Goal: Task Accomplishment & Management: Complete application form

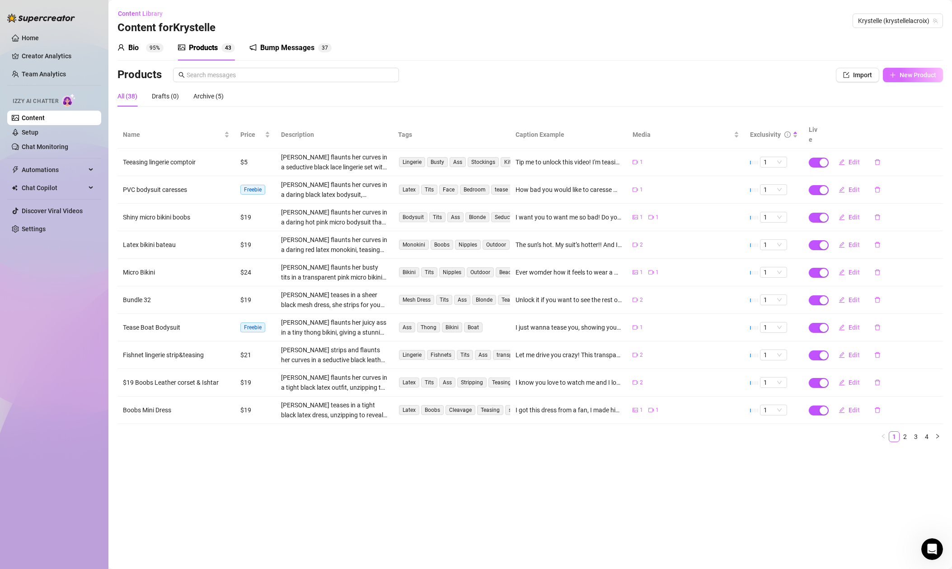
click at [914, 75] on span "New Product" at bounding box center [918, 74] width 37 height 7
type textarea "Type your message here..."
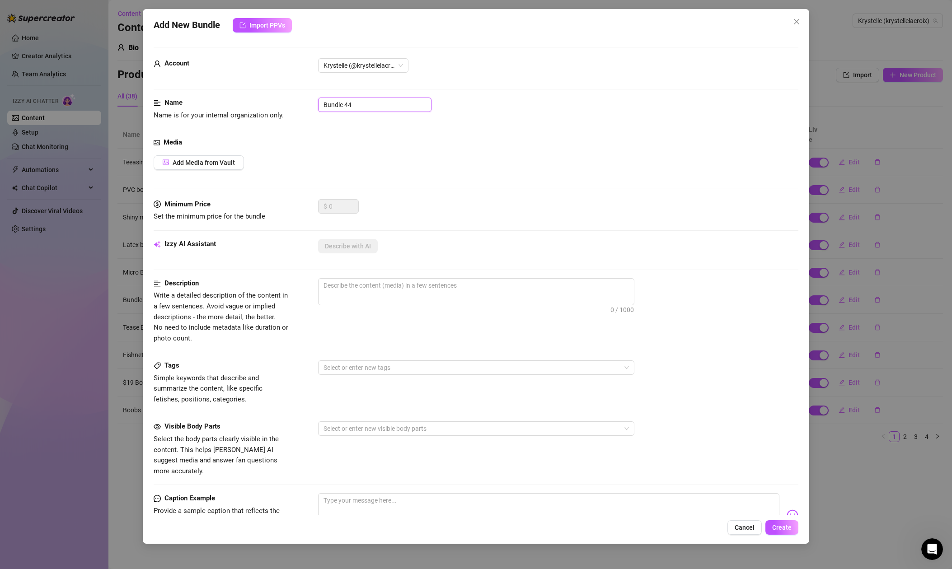
drag, startPoint x: 355, startPoint y: 103, endPoint x: 367, endPoint y: 105, distance: 12.3
click at [354, 103] on input "Bundle 44" at bounding box center [374, 105] width 113 height 14
drag, startPoint x: 352, startPoint y: 103, endPoint x: 267, endPoint y: 100, distance: 85.0
click at [267, 100] on div "Name Name is for your internal organization only. Bundle 44" at bounding box center [476, 109] width 645 height 23
click at [323, 103] on input "Vibrator" at bounding box center [374, 105] width 113 height 14
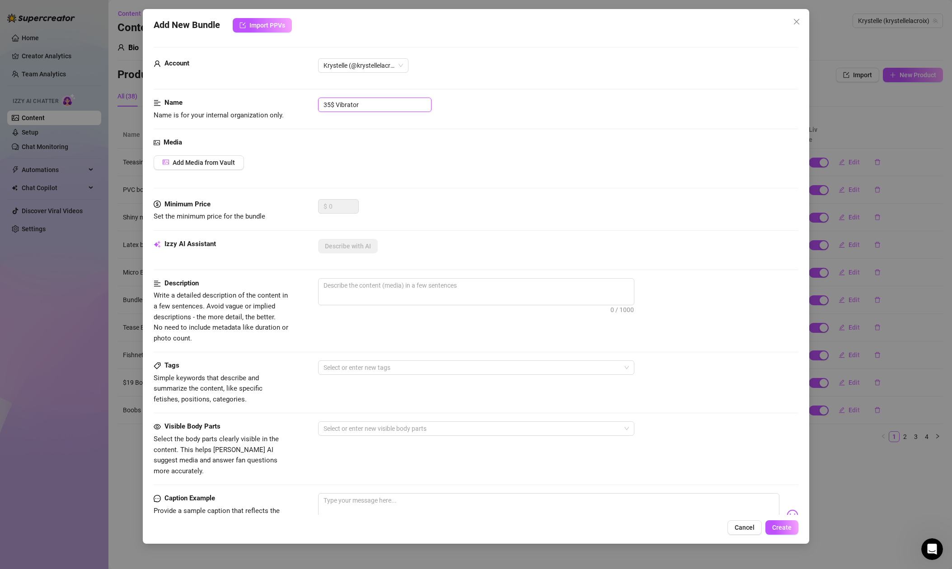
click at [365, 105] on input "35$ Vibrator" at bounding box center [374, 105] width 113 height 14
type input "35$ Vibrator - Bodysuit transparent"
click at [225, 168] on button "Add Media from Vault" at bounding box center [199, 162] width 90 height 14
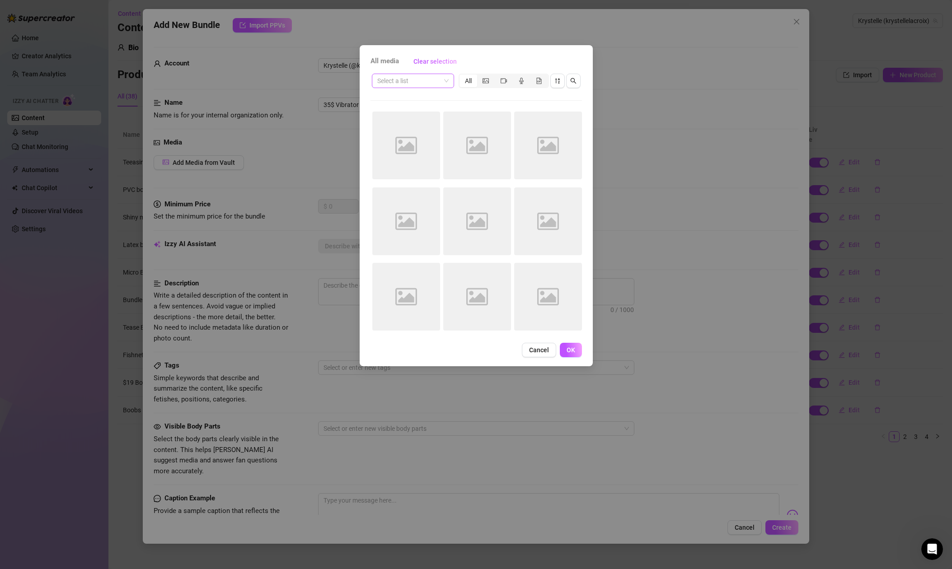
click at [414, 80] on input "search" at bounding box center [408, 81] width 63 height 14
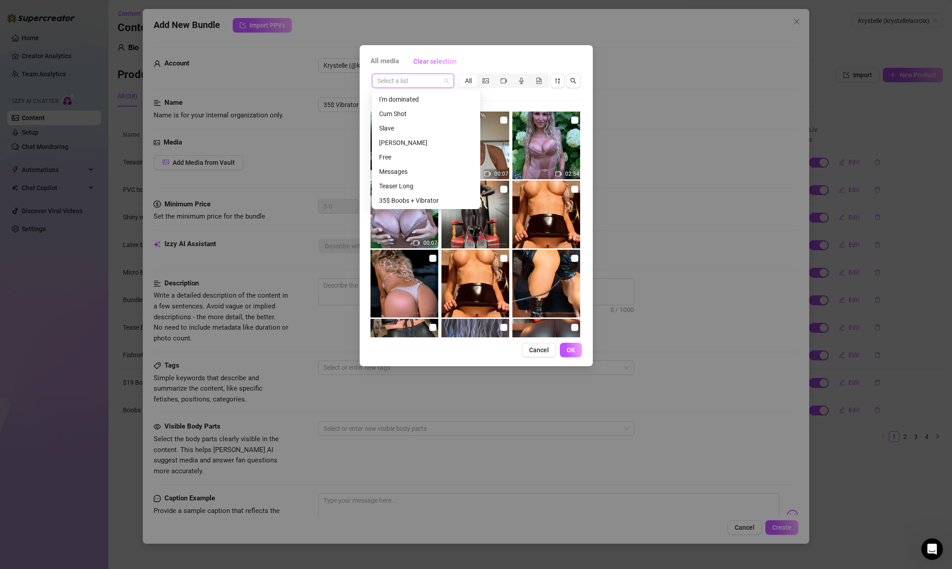
scroll to position [231, 0]
click at [428, 201] on div "35$ Boobs + Vibrator" at bounding box center [426, 200] width 94 height 10
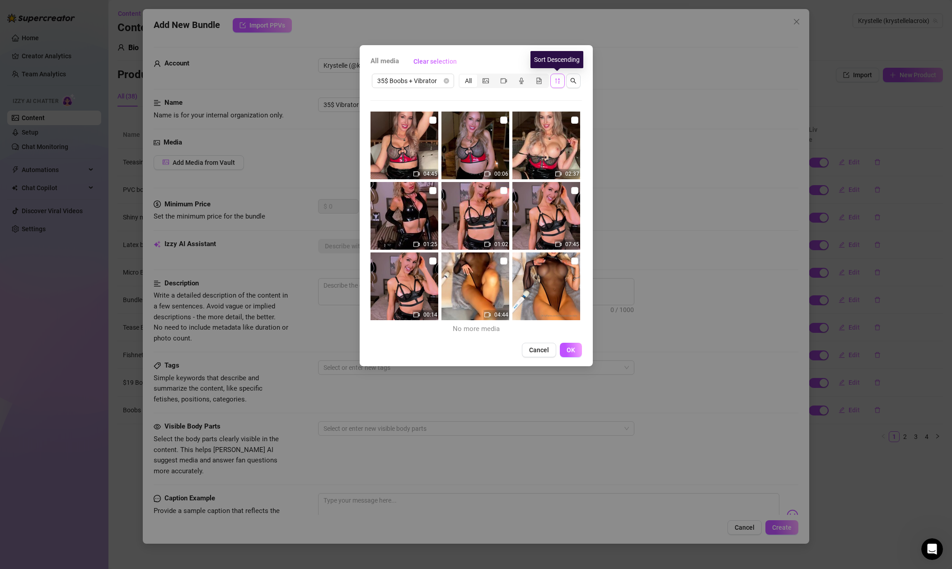
click at [552, 83] on button "button" at bounding box center [557, 81] width 14 height 14
drag, startPoint x: 502, startPoint y: 262, endPoint x: 510, endPoint y: 263, distance: 7.7
click at [502, 262] on input "checkbox" at bounding box center [503, 261] width 7 height 7
checkbox input "true"
click at [573, 262] on input "checkbox" at bounding box center [574, 261] width 7 height 7
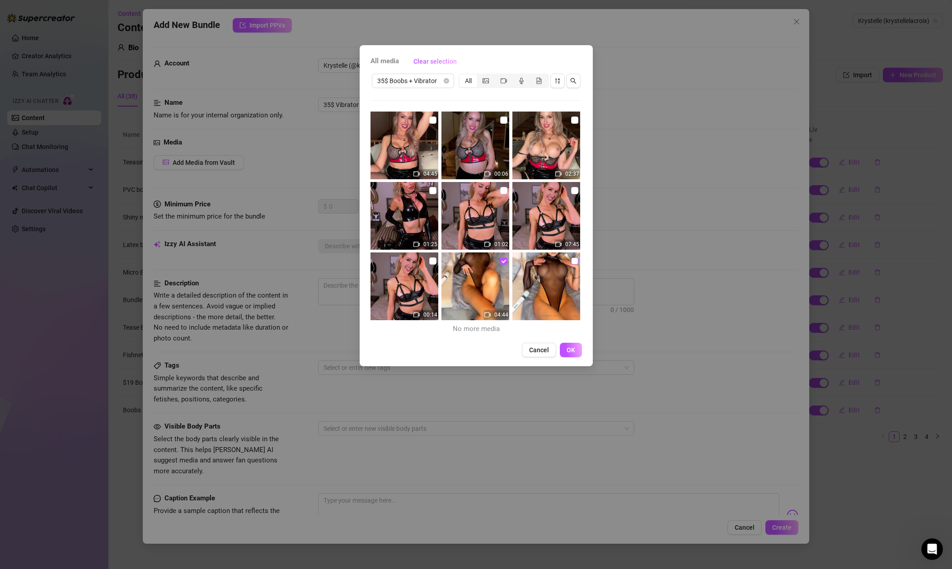
checkbox input "true"
click at [571, 348] on span "OK" at bounding box center [571, 350] width 9 height 7
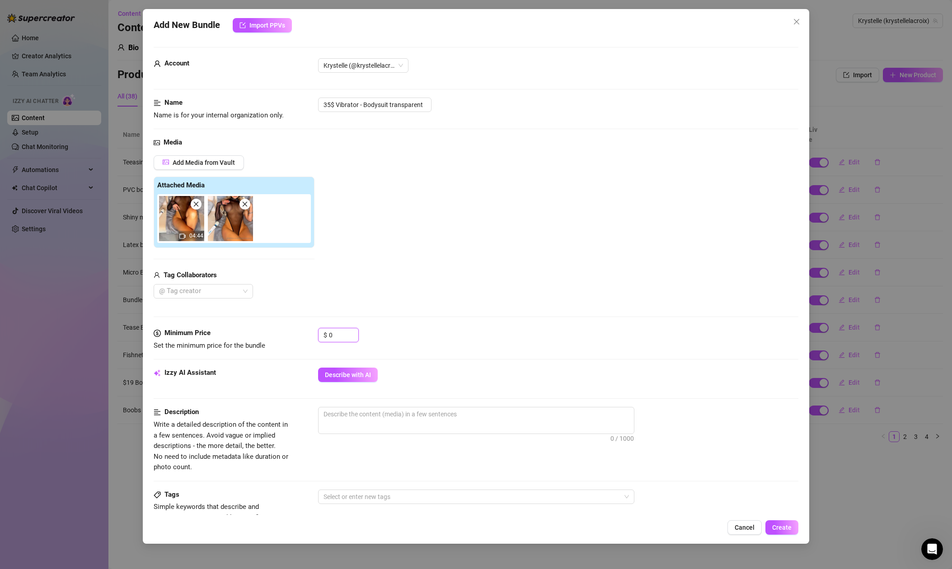
drag, startPoint x: 337, startPoint y: 333, endPoint x: 312, endPoint y: 331, distance: 25.0
click at [312, 331] on div "Minimum Price Set the minimum price for the bundle $ 0" at bounding box center [476, 339] width 645 height 23
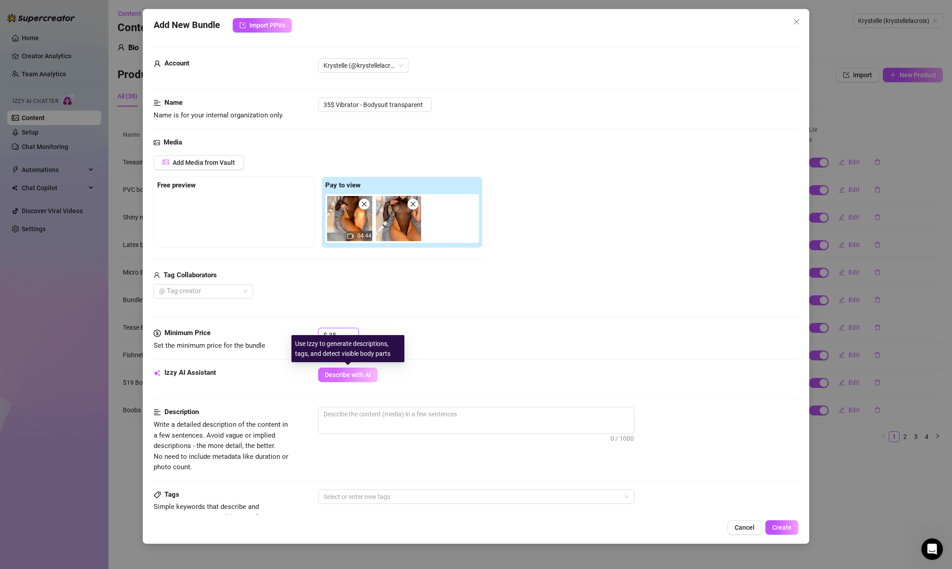
type input "35"
click at [354, 373] on span "Describe with AI" at bounding box center [348, 374] width 46 height 7
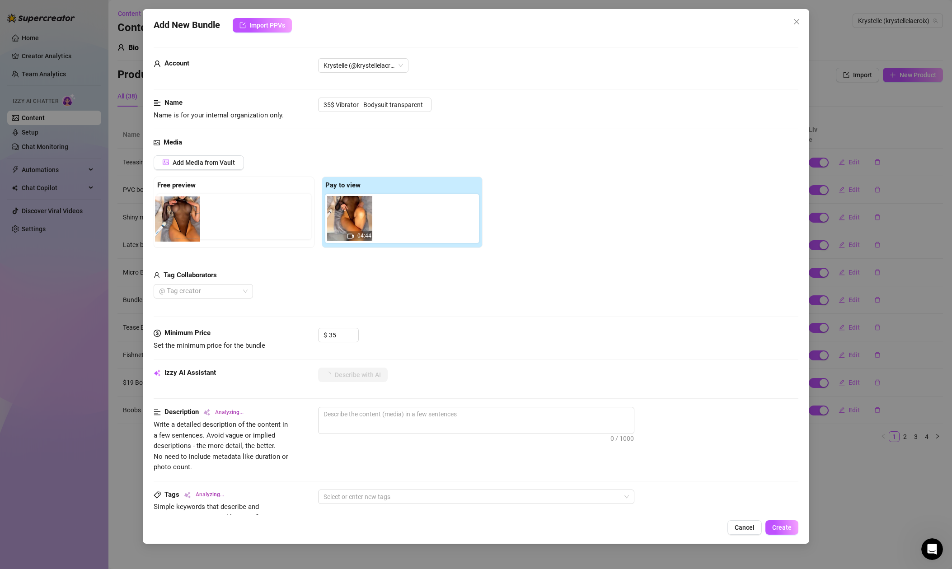
drag, startPoint x: 399, startPoint y: 224, endPoint x: 175, endPoint y: 224, distance: 223.7
click at [175, 224] on div "Free preview Pay to view 04:44" at bounding box center [318, 212] width 329 height 71
drag, startPoint x: 384, startPoint y: 222, endPoint x: 172, endPoint y: 220, distance: 212.4
click at [172, 220] on div "Free preview Pay to view 04:44" at bounding box center [318, 212] width 329 height 71
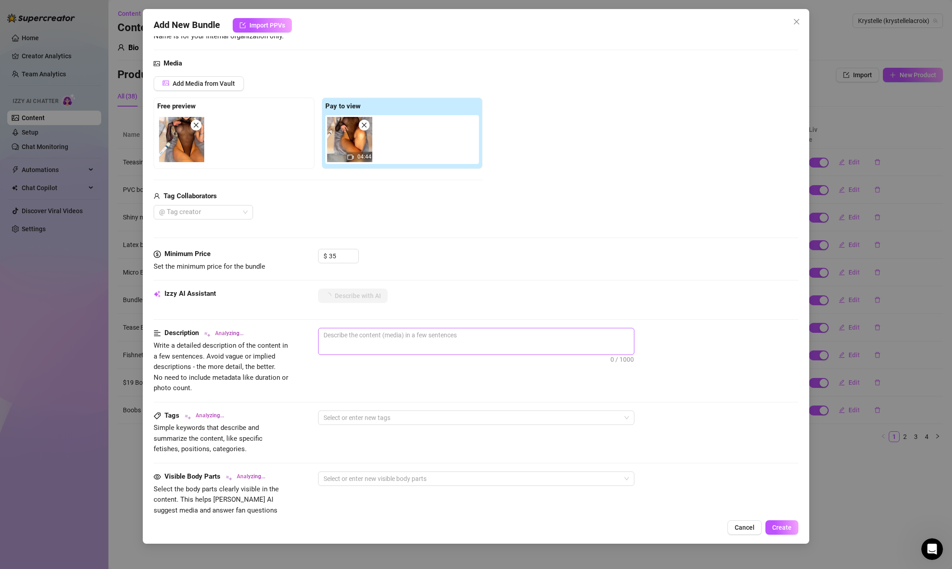
scroll to position [174, 0]
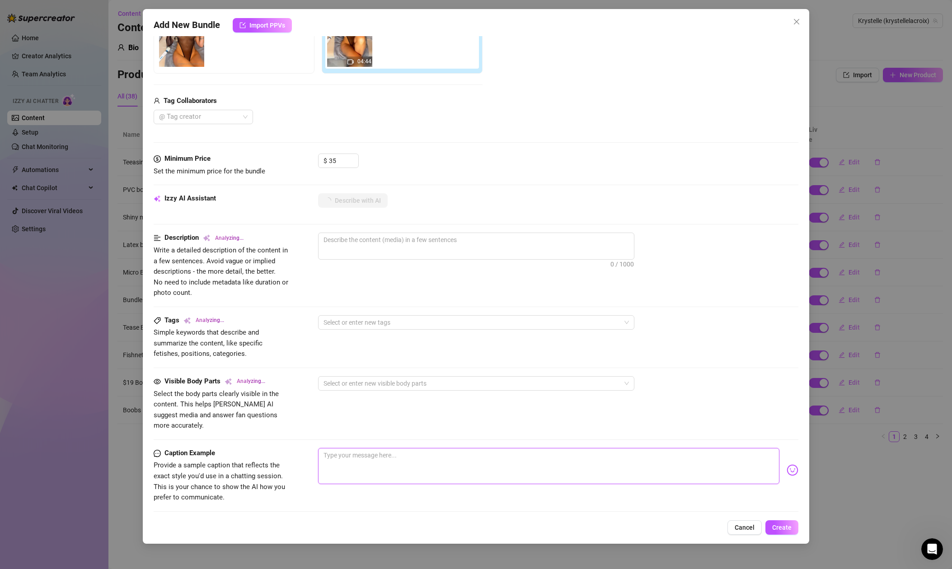
click at [453, 448] on textarea at bounding box center [548, 466] width 461 height 36
type textarea "I"
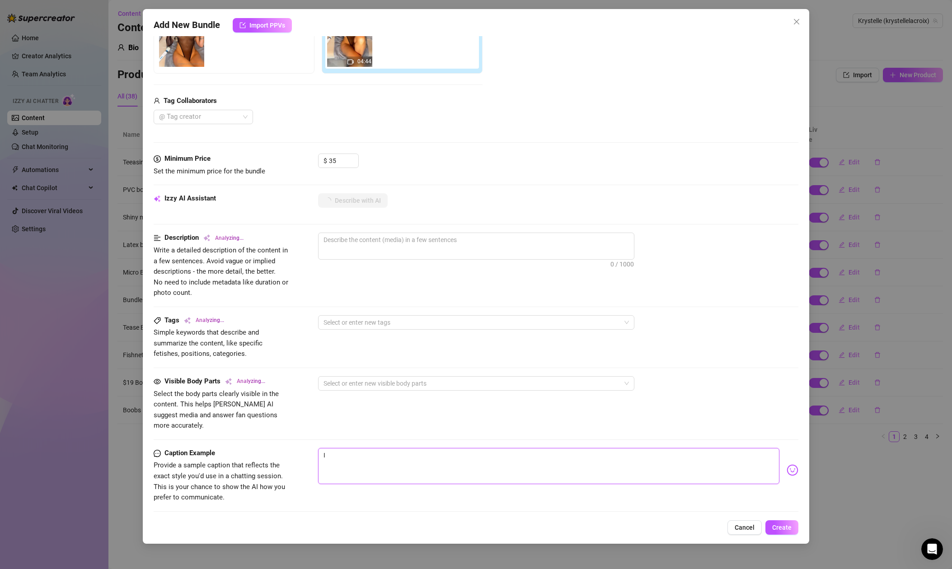
type textarea "I w"
type textarea "I wa"
type textarea "I wan"
type textarea "I [PERSON_NAME]"
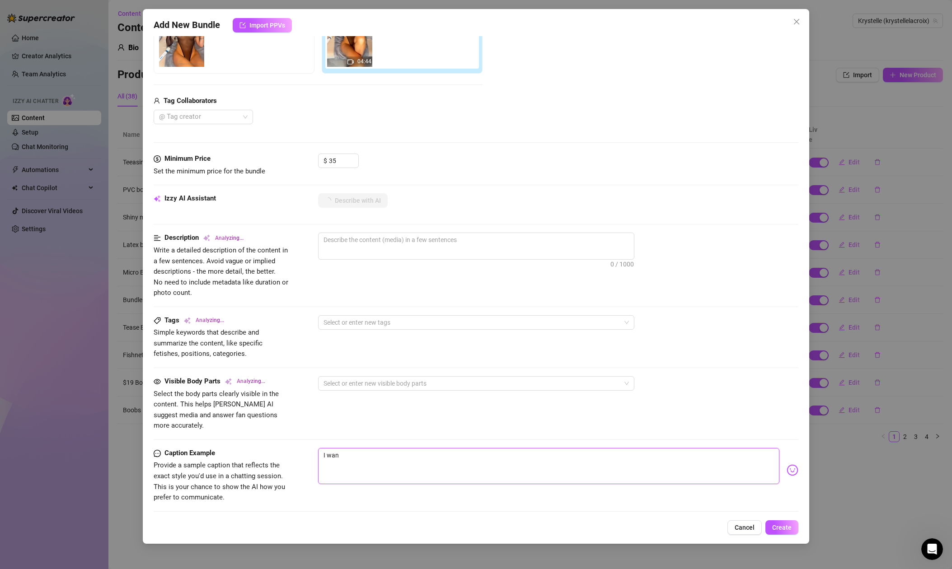
type textarea "I [PERSON_NAME]"
type textarea "I wanna"
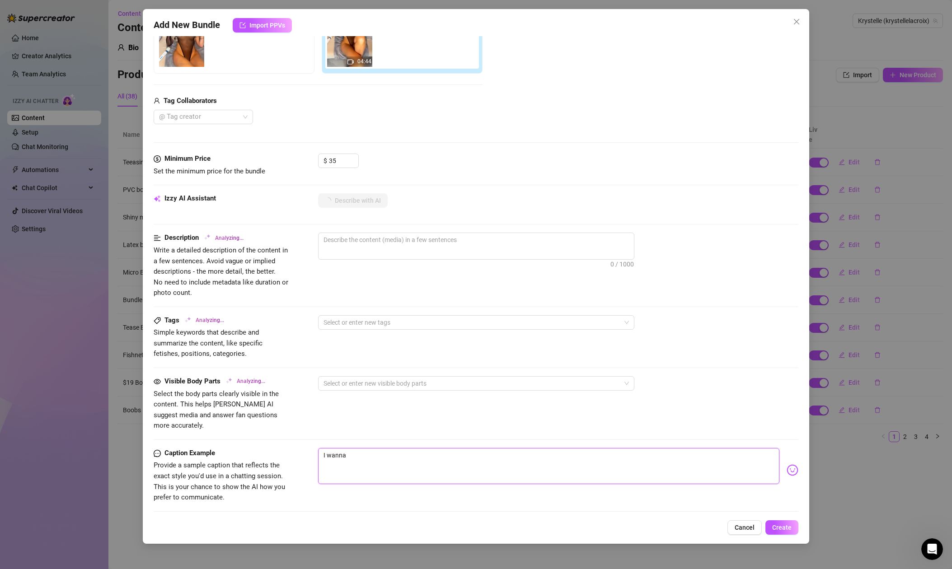
type textarea "I wanna d"
type textarea "I wanna dr"
type textarea "I wanna dri"
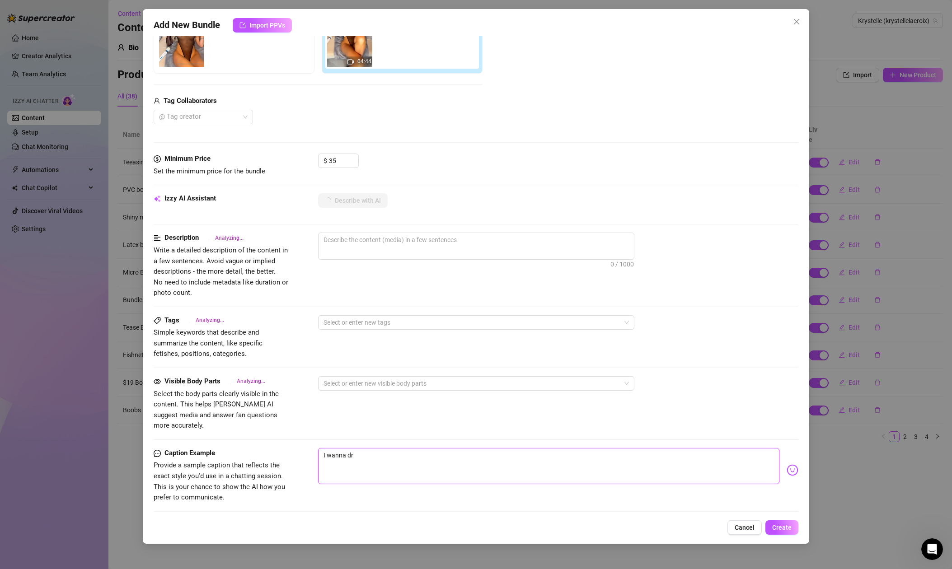
type textarea "I wanna dri"
type textarea "I wanna driv"
type textarea "I wanna drive"
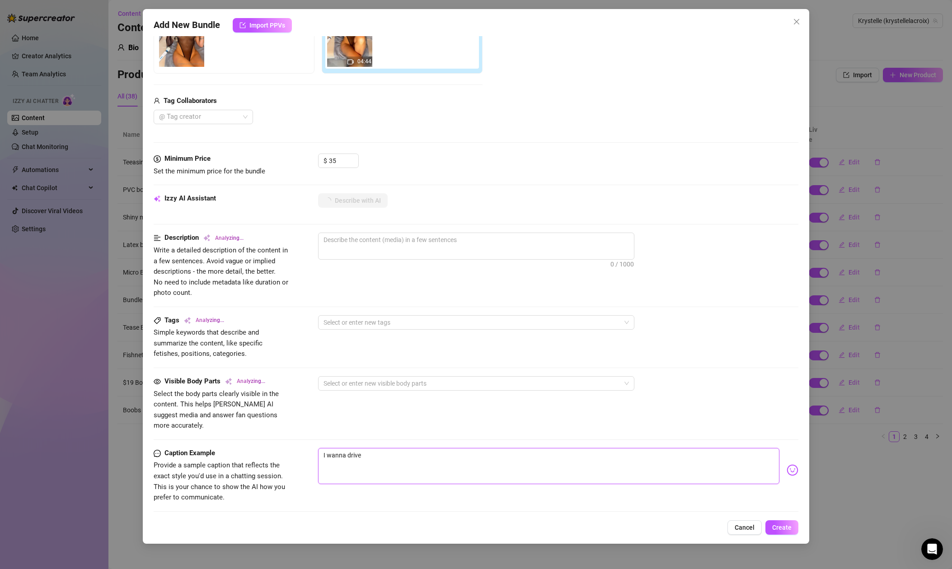
type textarea "I wanna drive"
type textarea "I wanna drive y"
type textarea "I wanna drive yo"
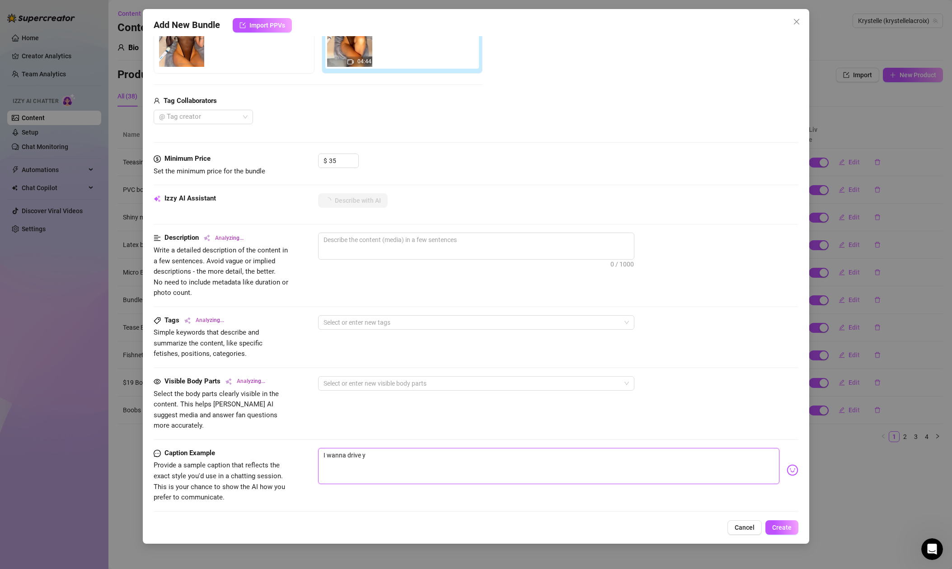
type textarea "I wanna drive yo"
type textarea "I wanna drive you"
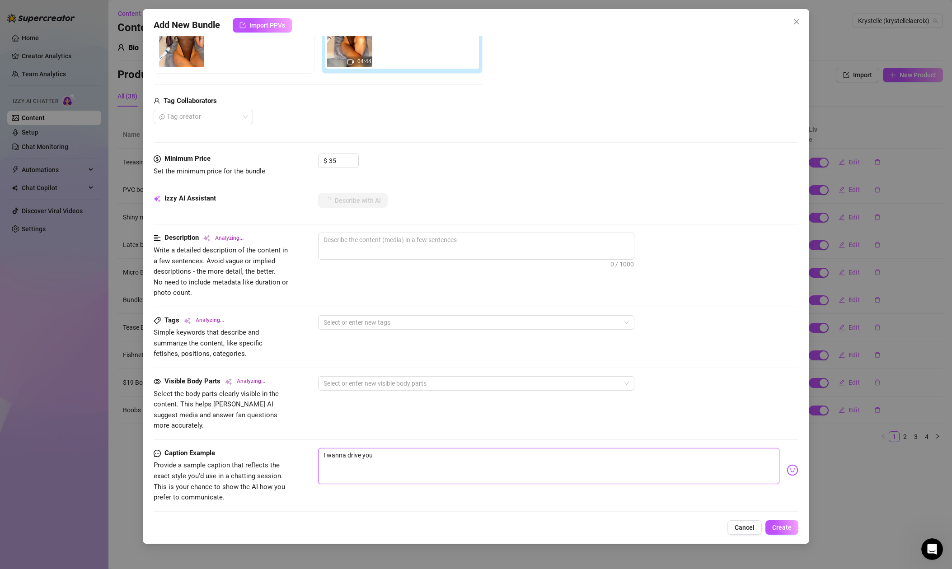
type textarea "I wanna drive you c"
type textarea "I wanna drive you cr"
type textarea "I wanna drive you cra"
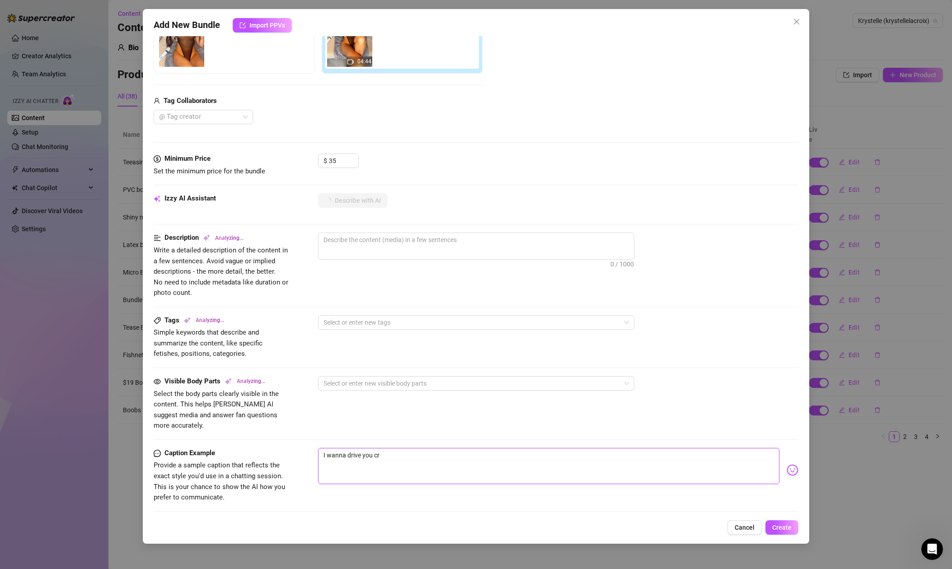
type textarea "I wanna drive you cra"
type textarea "I wanna drive you craz"
type textarea "I wanna drive you crazy"
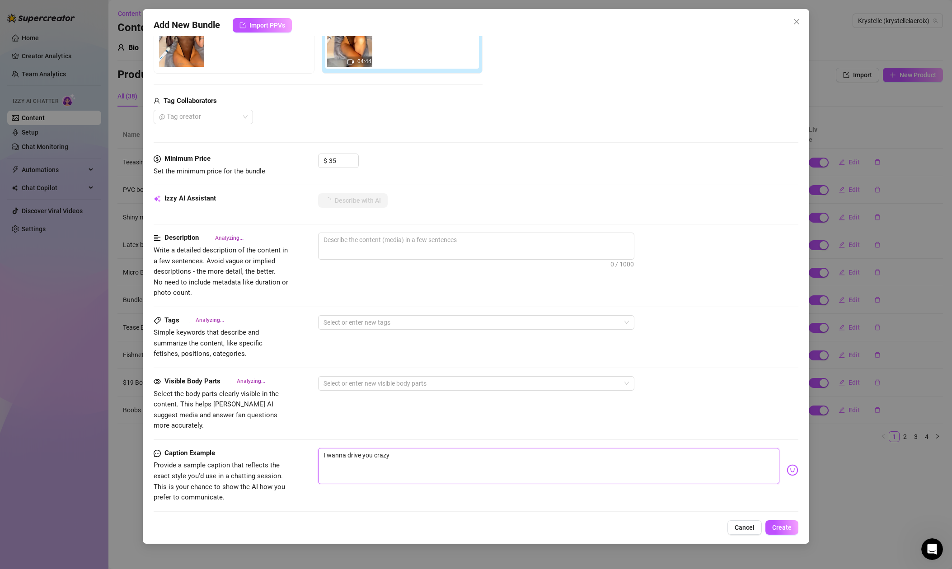
type textarea "I wanna drive you crazy"
type textarea "I wanna drive you crazy w"
type textarea "I wanna drive you crazy wh"
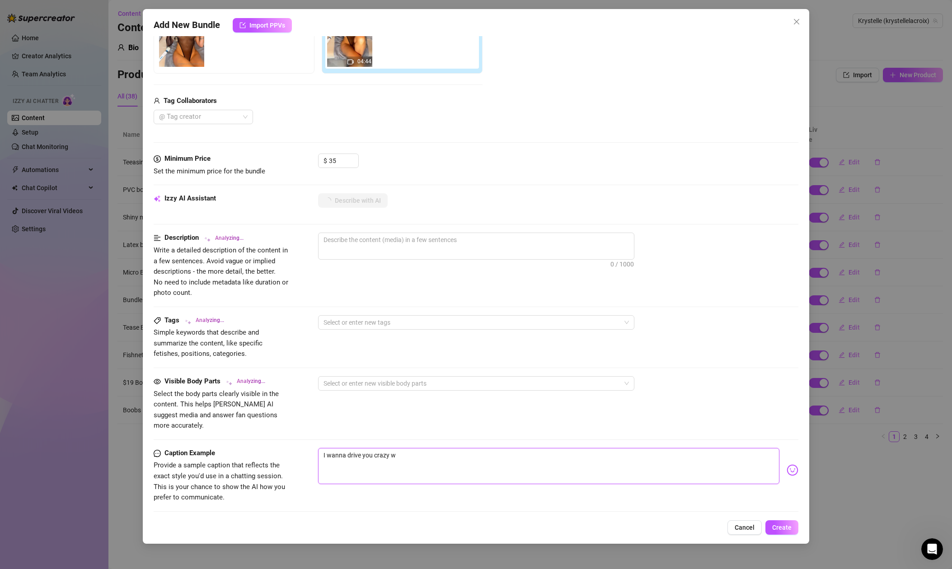
type textarea "I wanna drive you crazy wh"
type textarea "I wanna drive you crazy whi"
type textarea "I wanna drive you crazy whil"
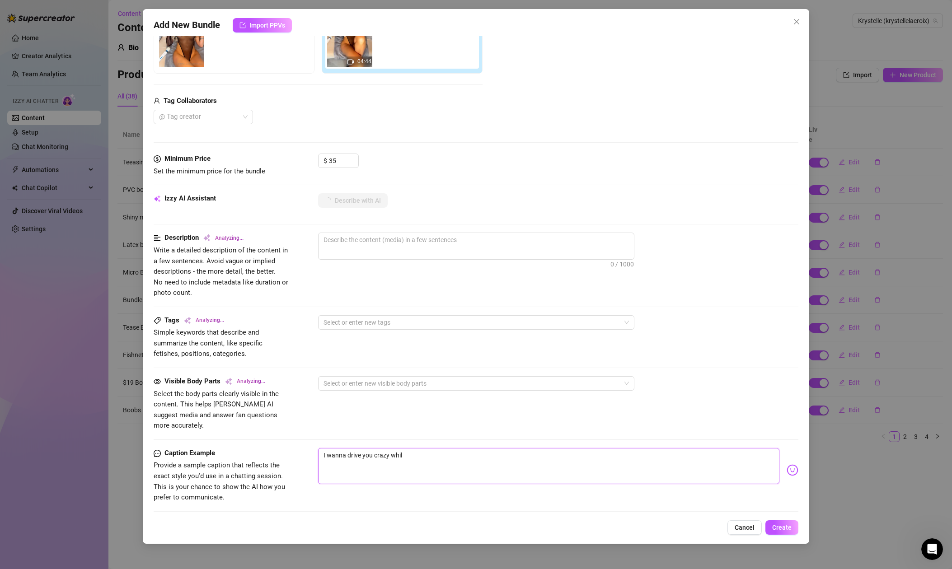
type textarea "I wanna drive you crazy while"
type textarea "I wanna drive you crazy while I"
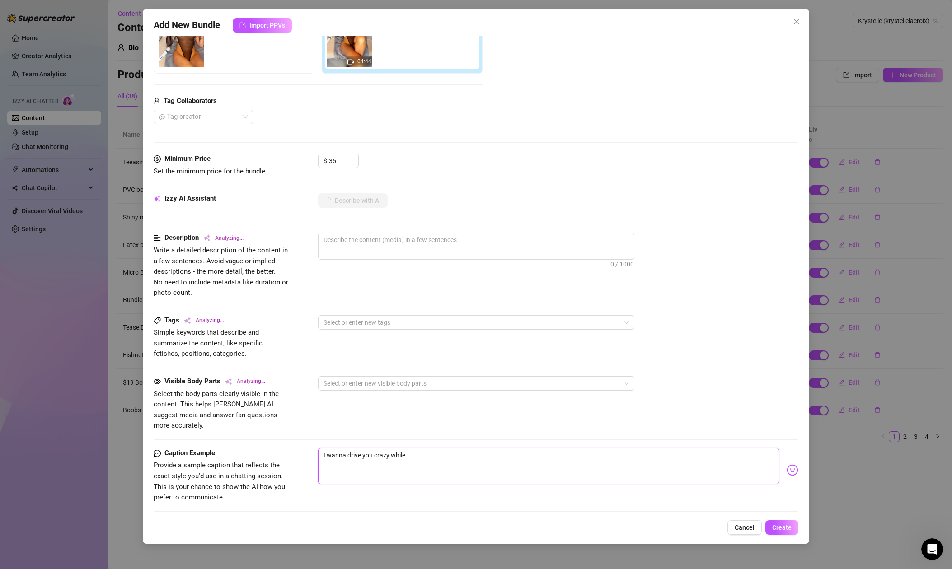
type textarea "I wanna drive you crazy while I"
type textarea "Krystelle"
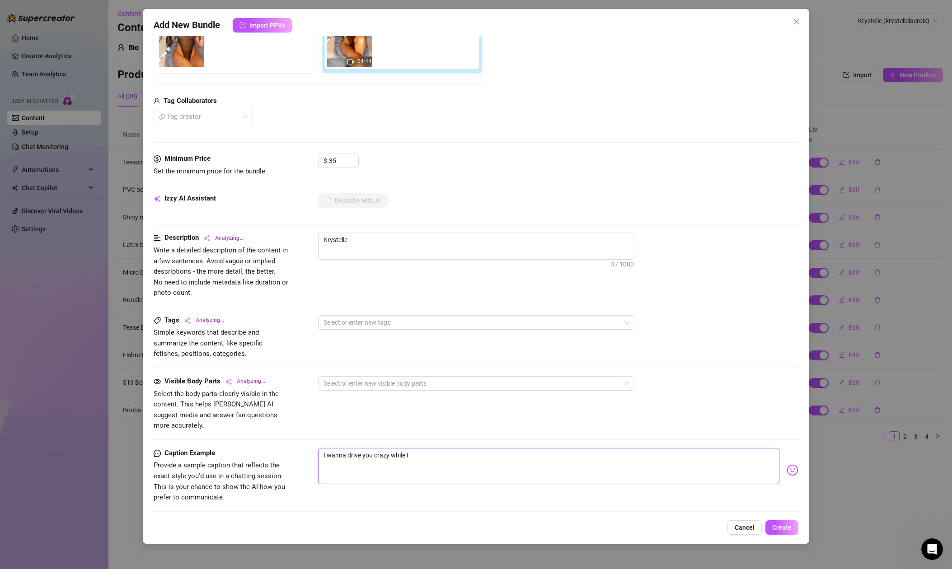
type textarea "[PERSON_NAME] wears"
type textarea "[PERSON_NAME] wears a"
type textarea "[PERSON_NAME] wears a sheer"
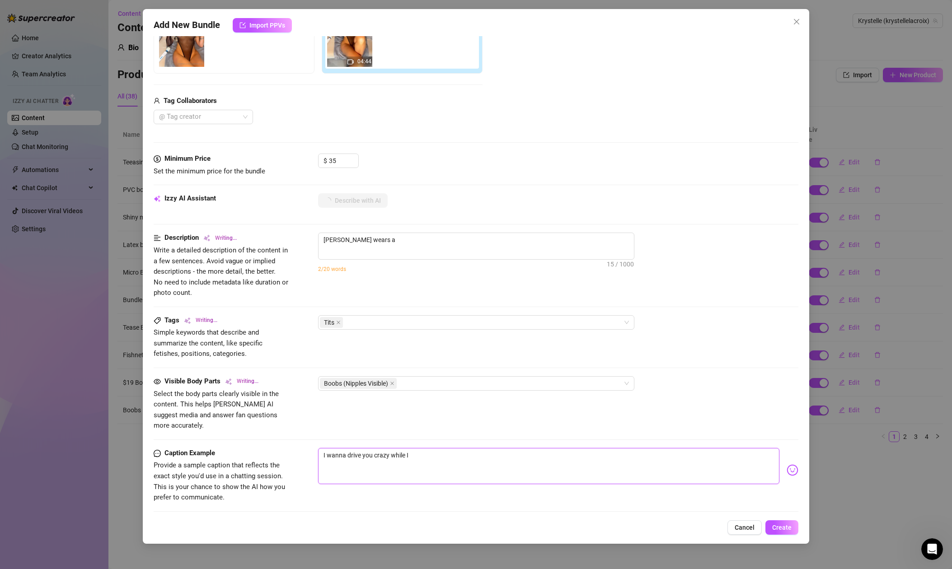
type textarea "[PERSON_NAME] wears a sheer"
type textarea "[PERSON_NAME] wears a sheer black"
type textarea "[PERSON_NAME] wears a sheer black mesh"
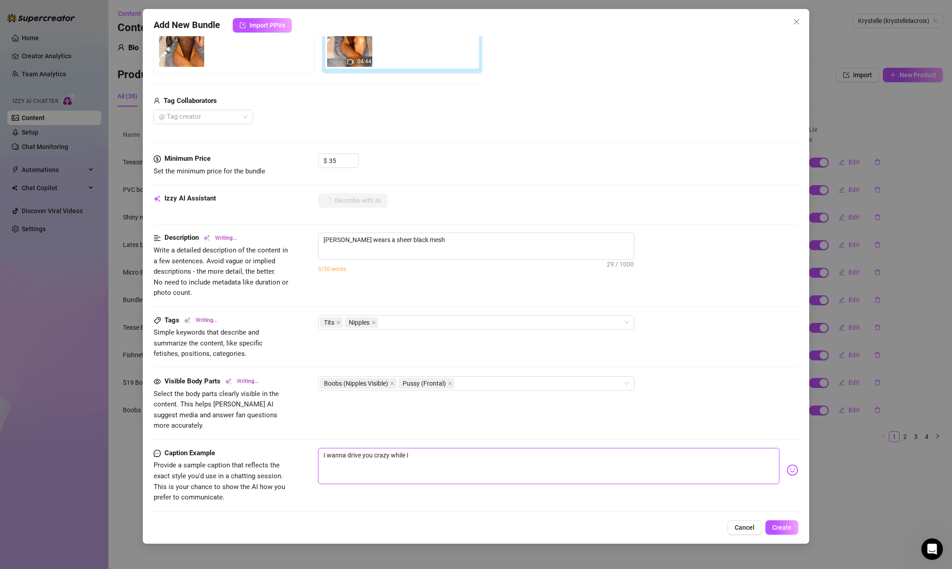
type textarea "[PERSON_NAME] wears a sheer black mesh bodysuit"
type textarea "[PERSON_NAME] wears a sheer black mesh bodysuit that"
type textarea "[PERSON_NAME] wears a sheer black mesh bodysuit that clings"
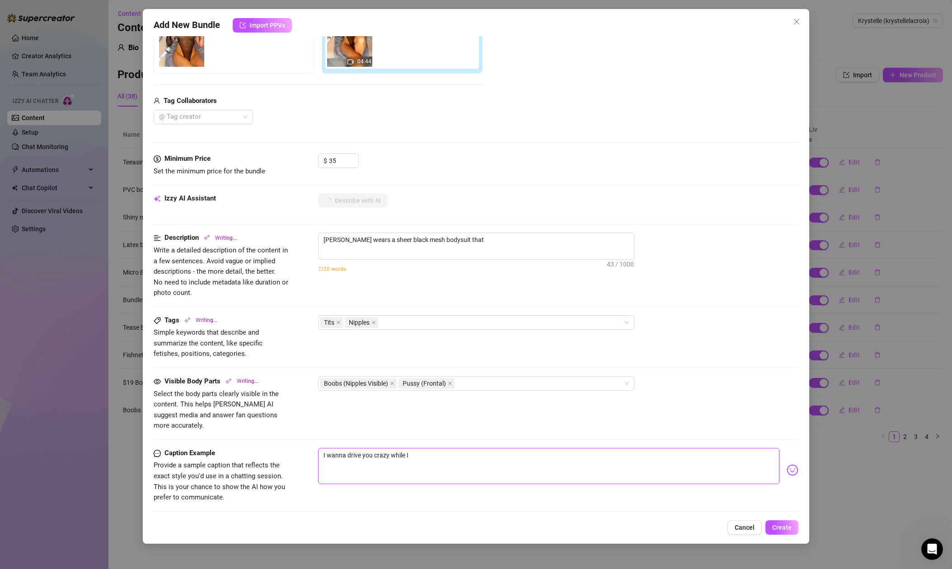
type textarea "[PERSON_NAME] wears a sheer black mesh bodysuit that clings"
type textarea "[PERSON_NAME] wears a sheer black mesh bodysuit that clings to"
type textarea "[PERSON_NAME] wears a sheer black mesh bodysuit that clings to her"
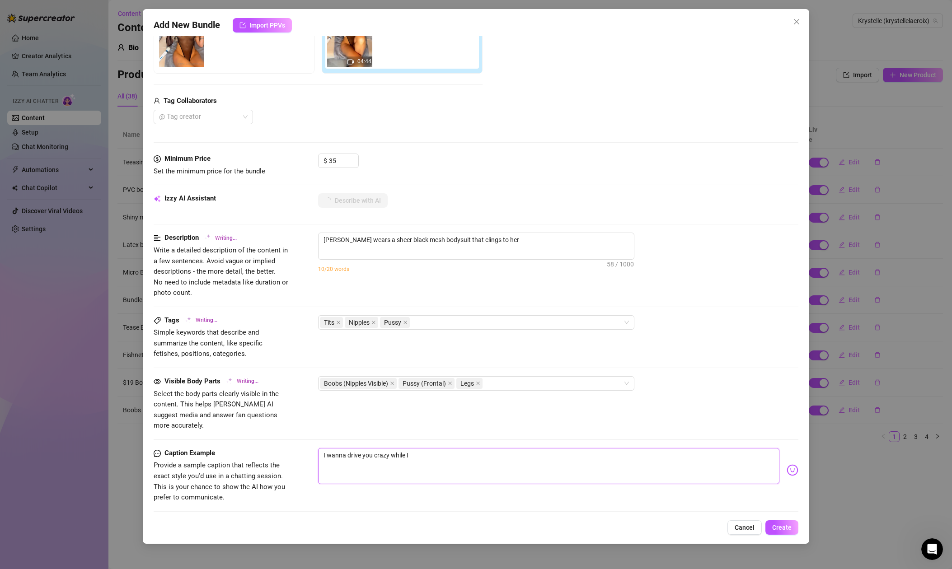
type textarea "[PERSON_NAME] wears a sheer black mesh bodysuit that clings to her curves,"
type textarea "[PERSON_NAME] wears a sheer black mesh bodysuit that clings to her curves, her"
type textarea "[PERSON_NAME] wears a sheer black mesh bodysuit that clings to her curves, her …"
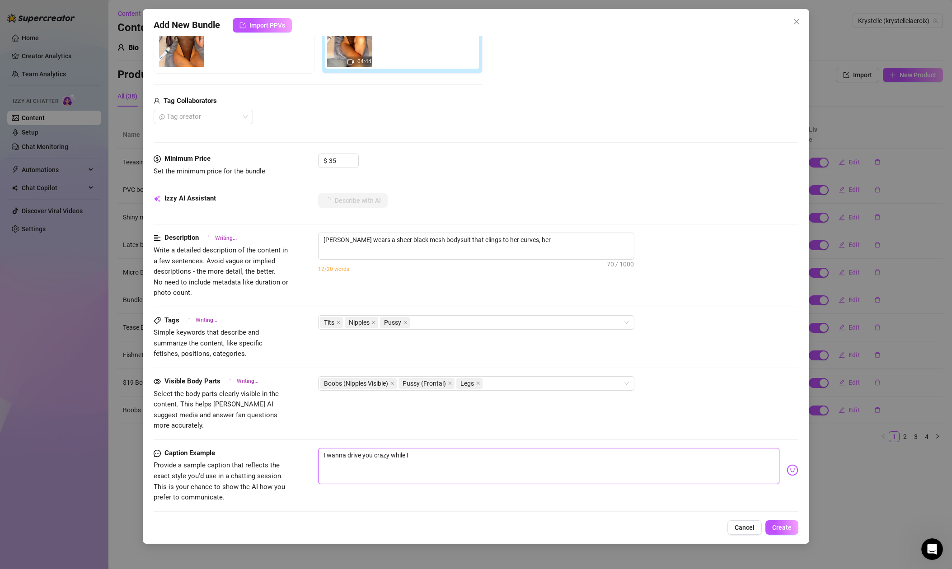
type textarea "[PERSON_NAME] wears a sheer black mesh bodysuit that clings to her curves, her …"
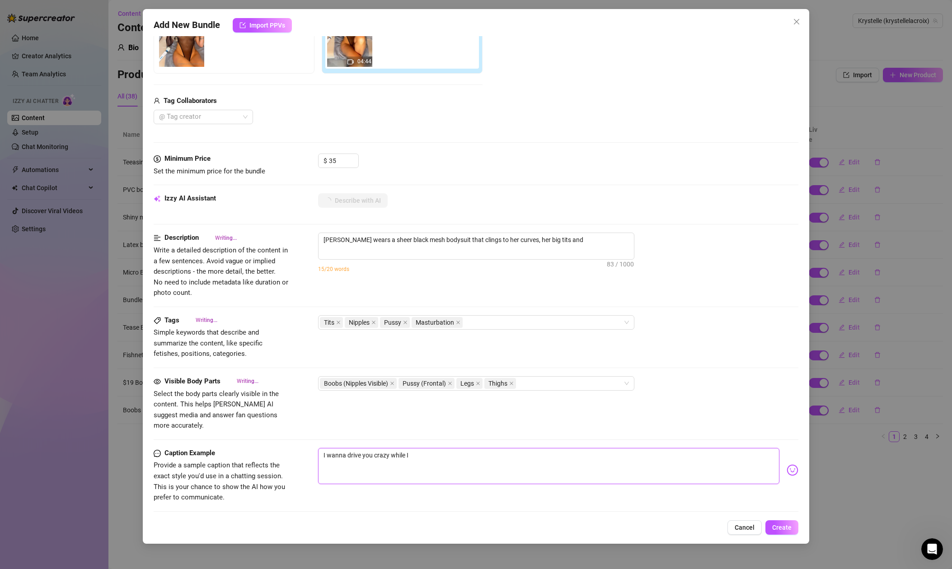
type textarea "[PERSON_NAME] wears a sheer black mesh bodysuit that clings to her curves, her …"
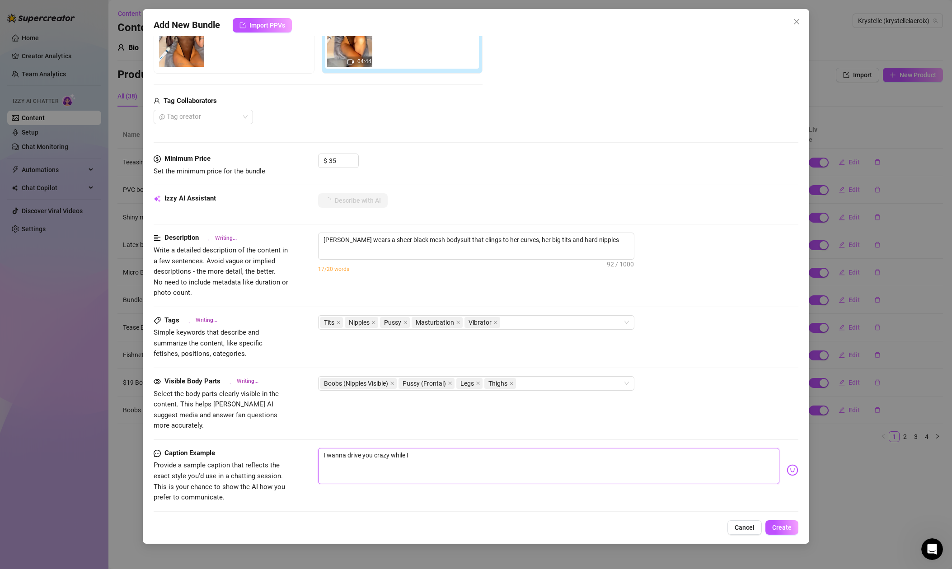
type textarea "[PERSON_NAME] wears a sheer black mesh bodysuit that clings to her curves, her …"
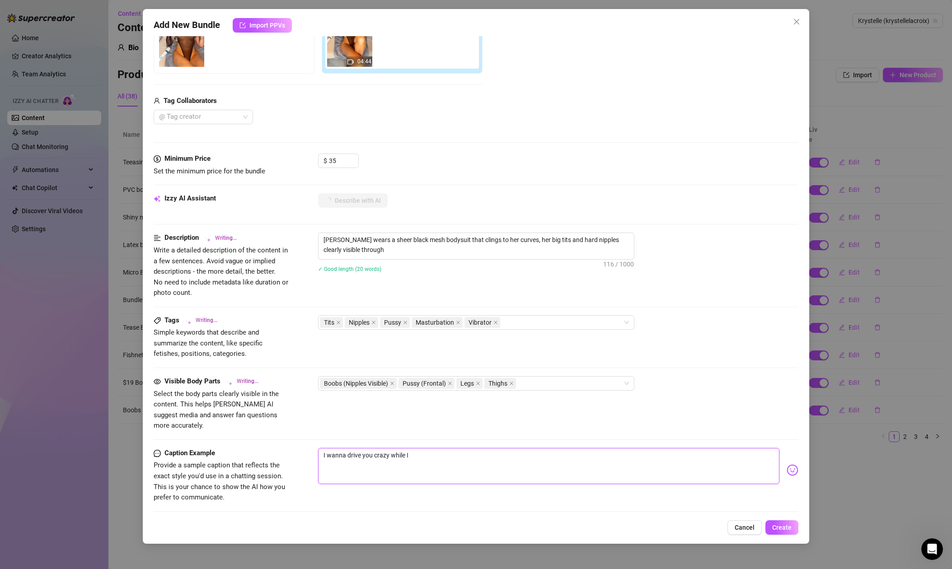
type textarea "[PERSON_NAME] wears a sheer black mesh bodysuit that clings to her curves, her …"
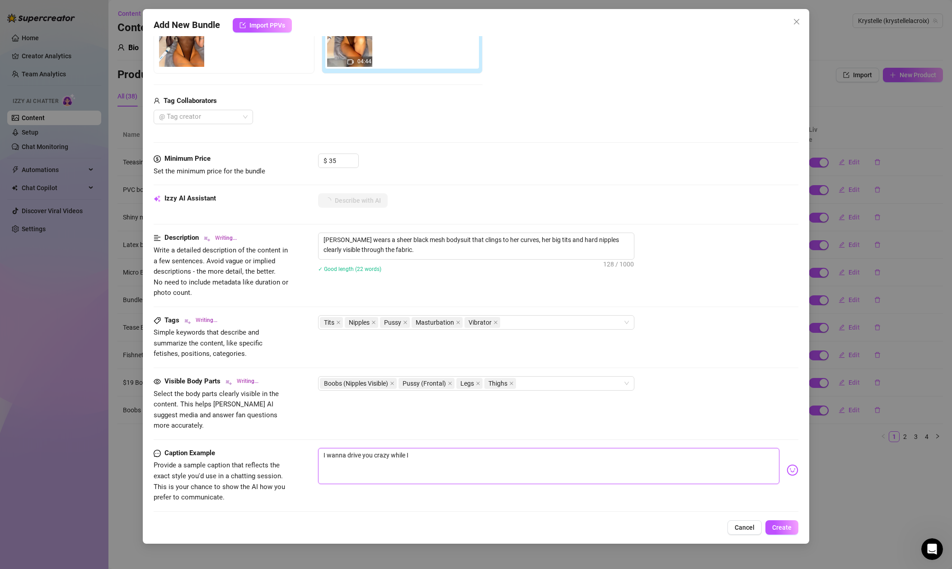
type textarea "[PERSON_NAME] wears a sheer black mesh bodysuit that clings to her curves, her …"
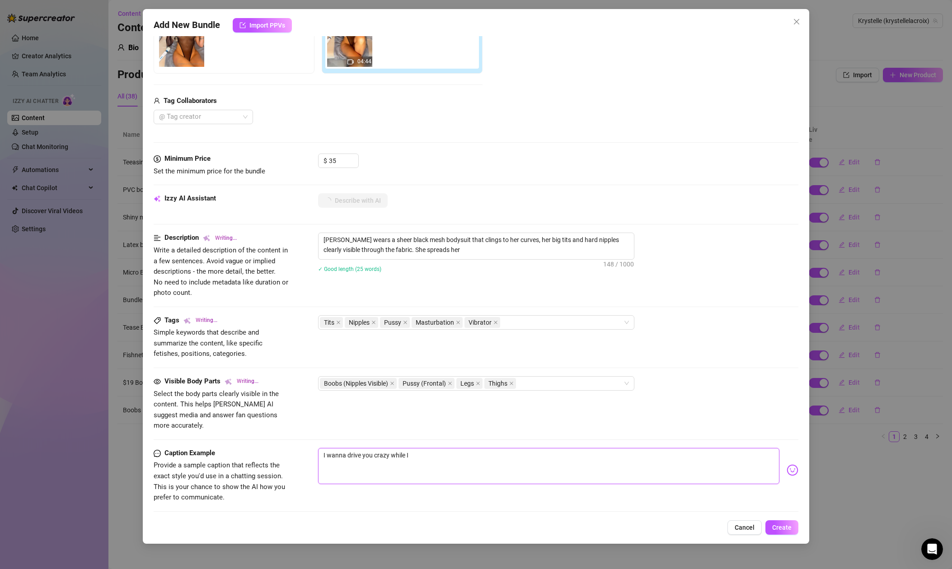
type textarea "[PERSON_NAME] wears a sheer black mesh bodysuit that clings to her curves, her …"
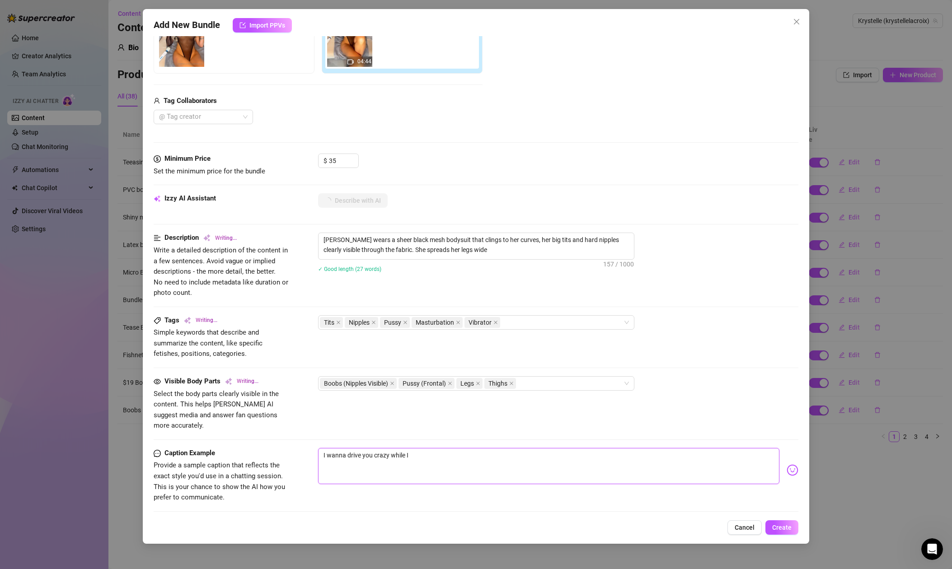
type textarea "[PERSON_NAME] wears a sheer black mesh bodysuit that clings to her curves, her …"
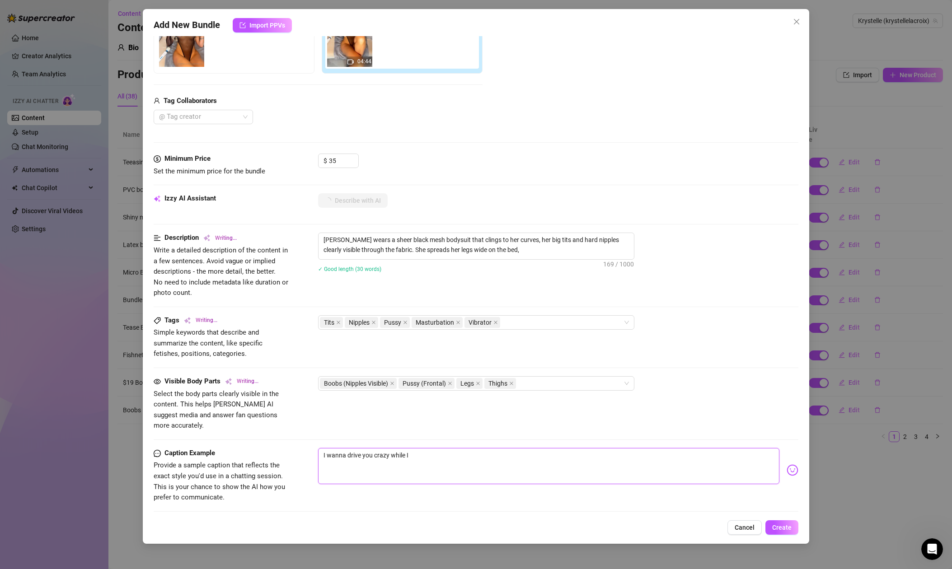
type textarea "[PERSON_NAME] wears a sheer black mesh bodysuit that clings to her curves, her …"
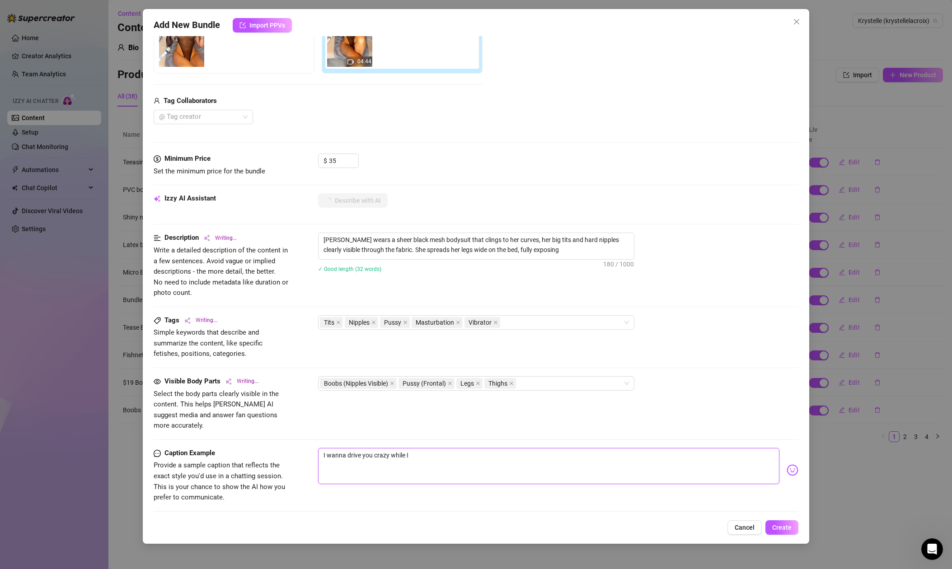
type textarea "[PERSON_NAME] wears a sheer black mesh bodysuit that clings to her curves, her …"
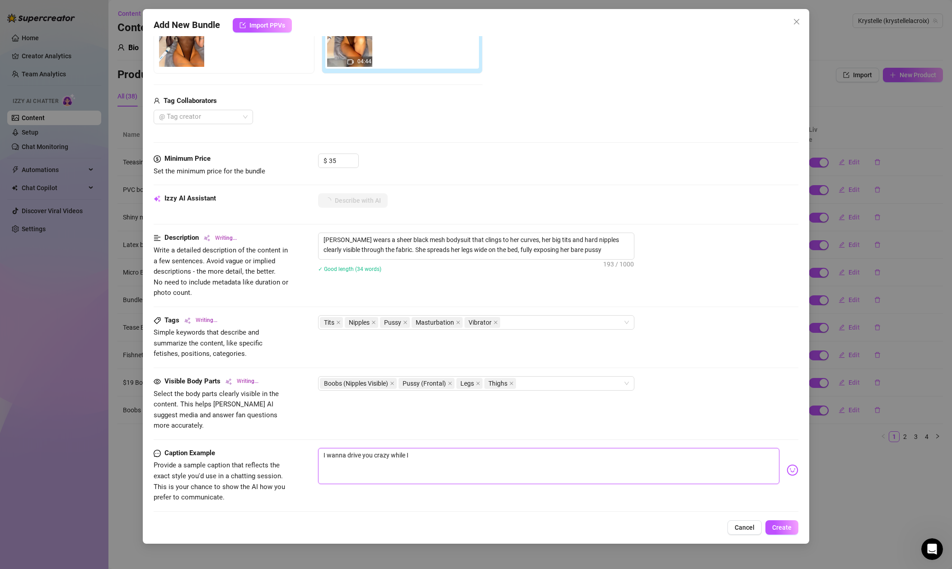
type textarea "[PERSON_NAME] wears a sheer black mesh bodysuit that clings to her curves, her …"
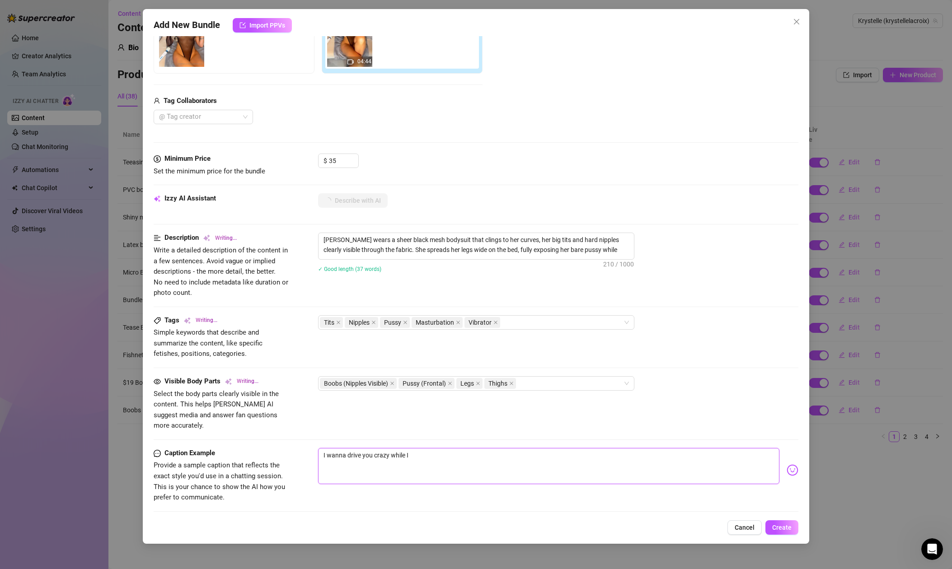
type textarea "[PERSON_NAME] wears a sheer black mesh bodysuit that clings to her curves, her …"
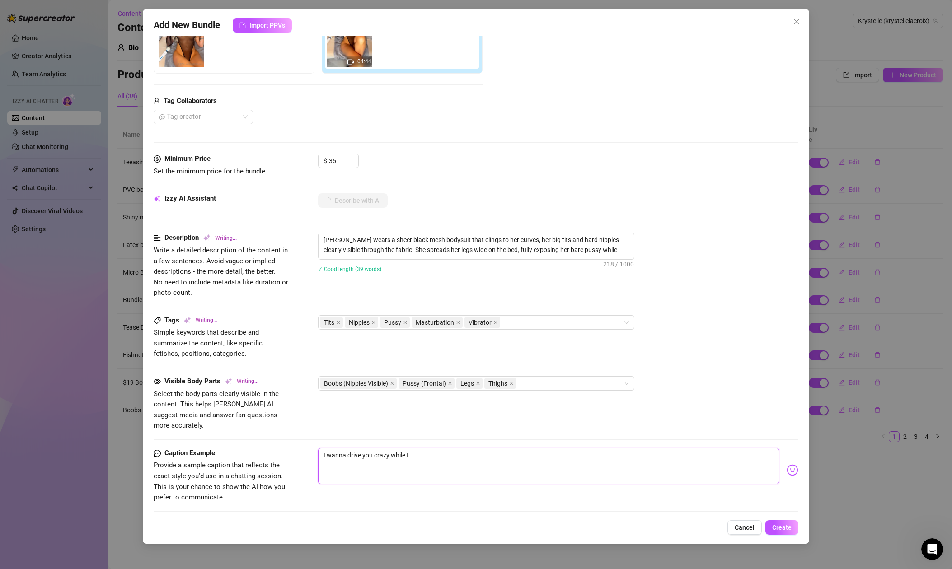
type textarea "[PERSON_NAME] wears a sheer black mesh bodysuit that clings to her curves, her …"
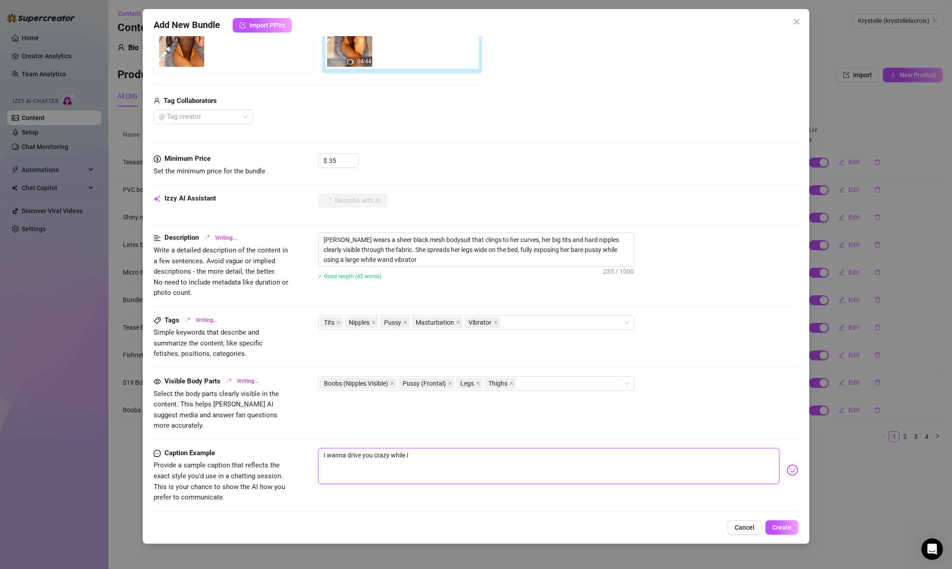
type textarea "[PERSON_NAME] wears a sheer black mesh bodysuit that clings to her curves, her …"
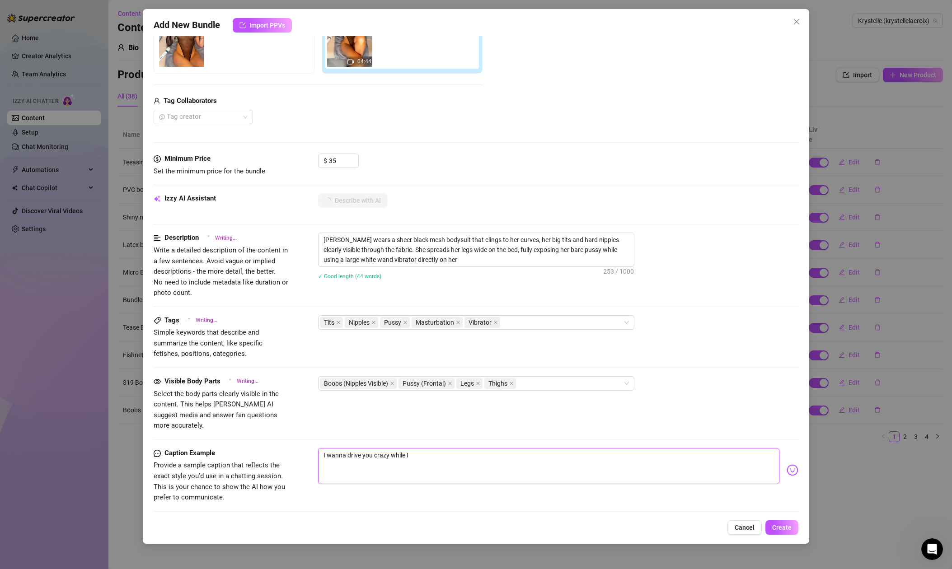
type textarea "[PERSON_NAME] wears a sheer black mesh bodysuit that clings to her curves, her …"
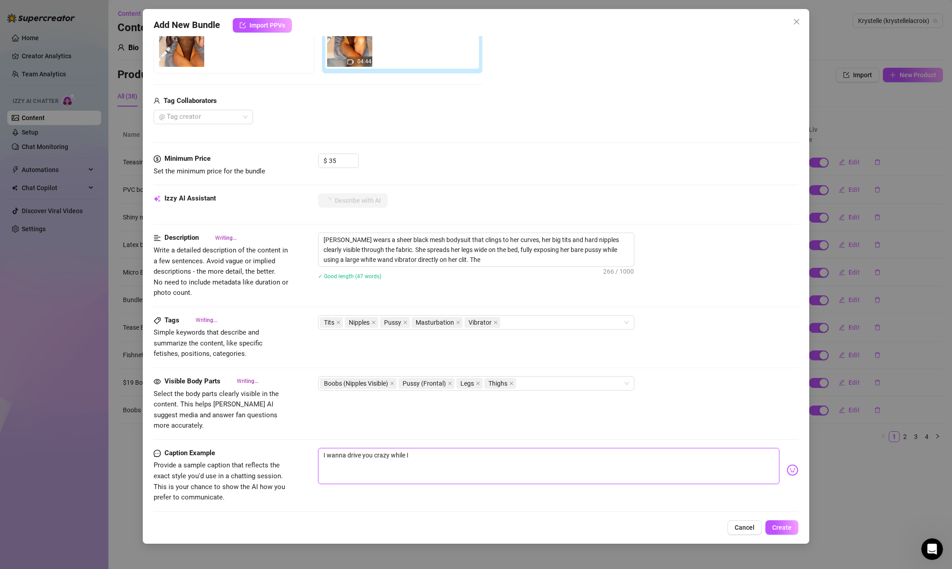
type textarea "[PERSON_NAME] wears a sheer black mesh bodysuit that clings to her curves, her …"
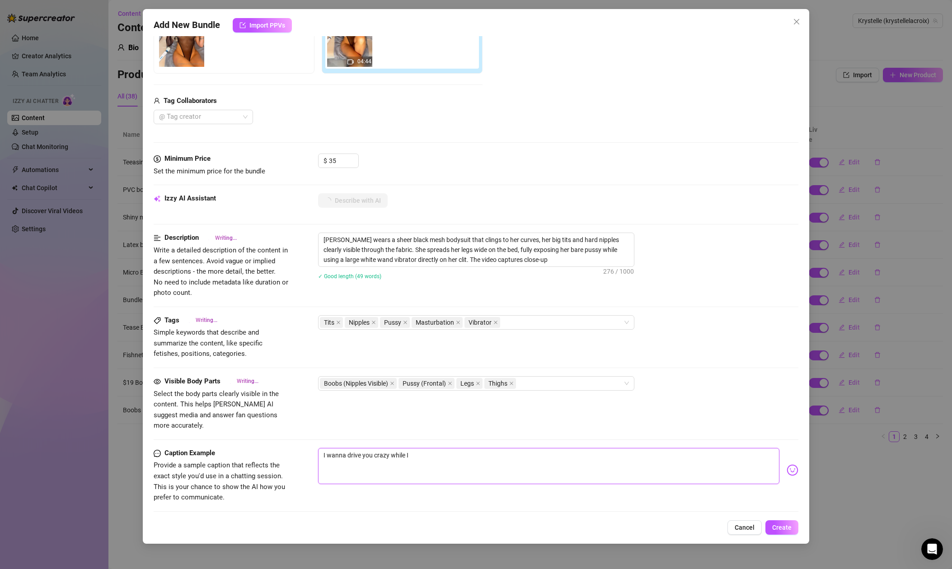
type textarea "[PERSON_NAME] wears a sheer black mesh bodysuit that clings to her curves, her …"
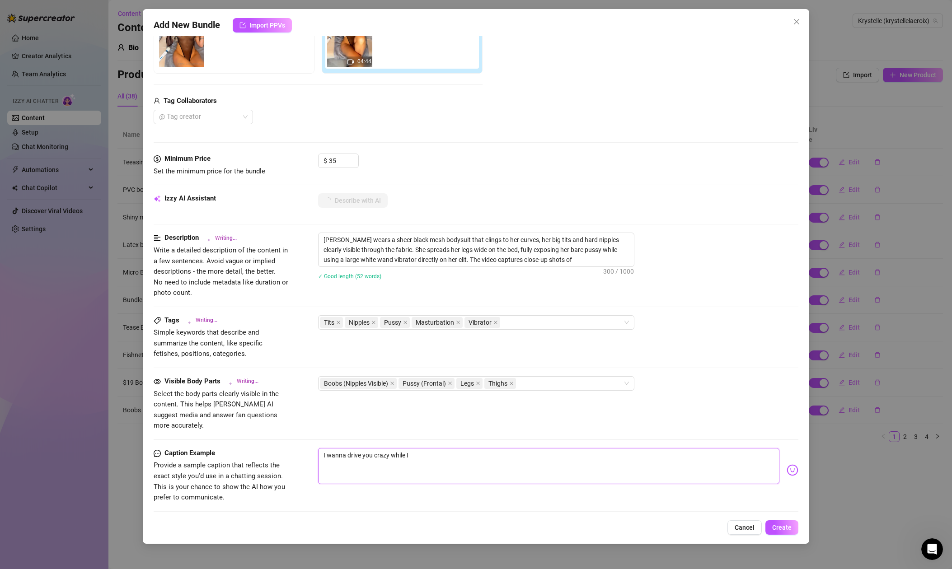
type textarea "[PERSON_NAME] wears a sheer black mesh bodysuit that clings to her curves, her …"
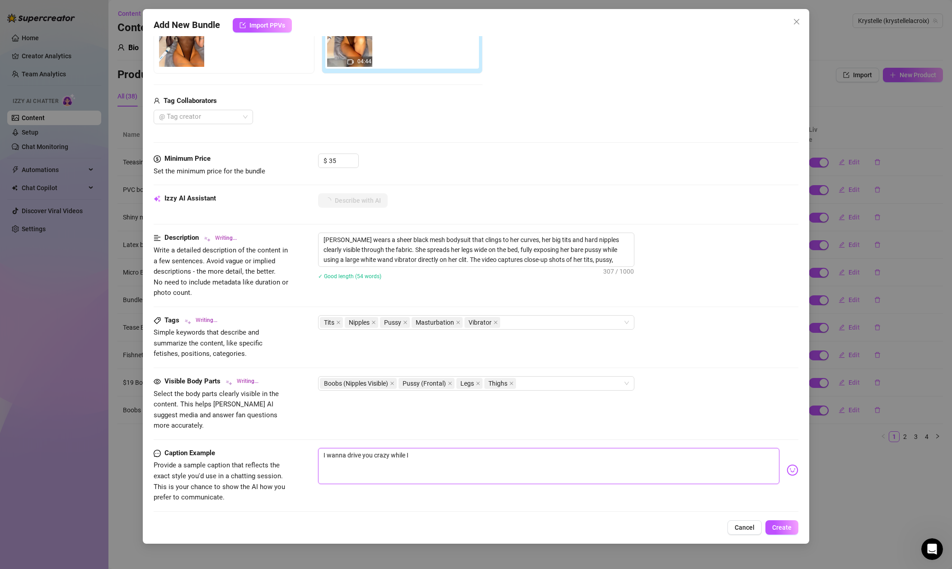
type textarea "[PERSON_NAME] wears a sheer black mesh bodysuit that clings to her curves, her …"
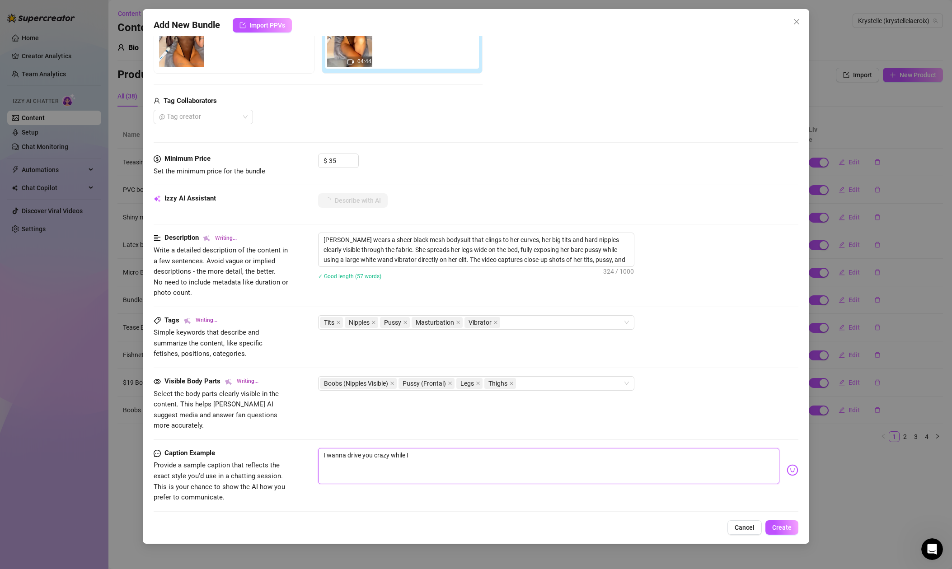
type textarea "[PERSON_NAME] wears a sheer black mesh bodysuit that clings to her curves, her …"
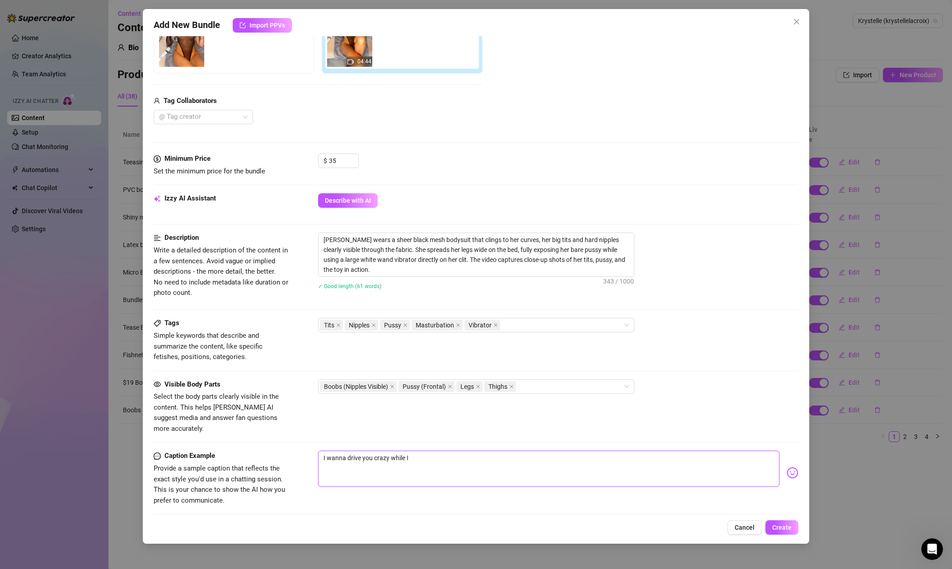
type textarea "I wanna drive you crazy while I v"
type textarea "I wanna drive you crazy while I vi"
type textarea "I wanna drive you crazy while I vib"
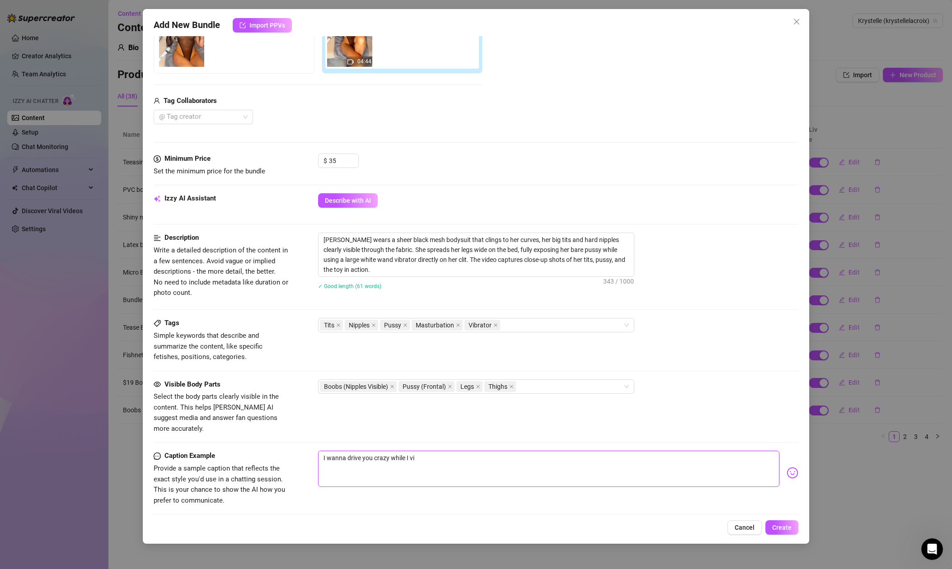
type textarea "I wanna drive you crazy while I vib"
type textarea "I wanna drive you crazy while I vibr"
type textarea "I wanna drive you crazy while I vibra"
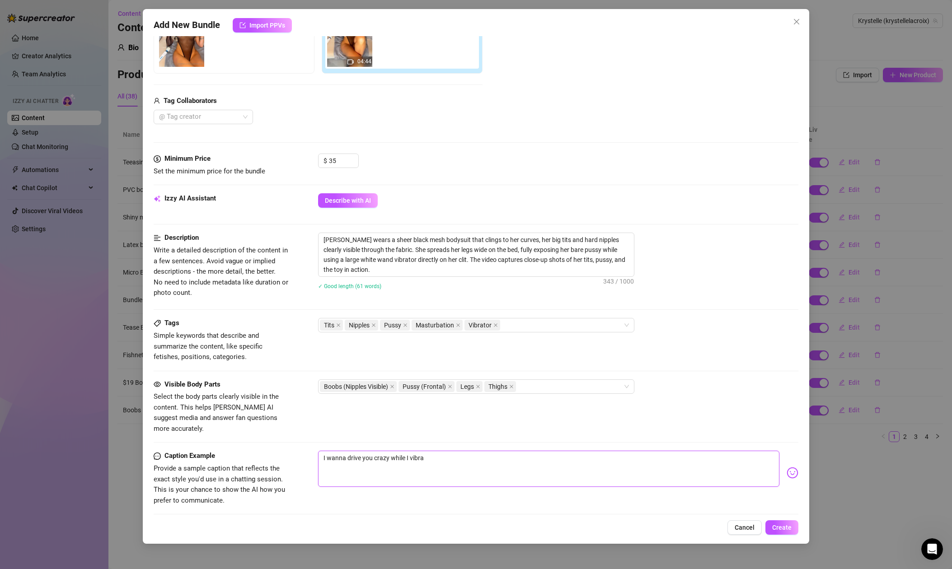
type textarea "I wanna drive you crazy while I vibrat"
click at [407, 451] on textarea "I wanna drive you crazy while I vibrate" at bounding box center [548, 469] width 461 height 36
drag, startPoint x: 388, startPoint y: 448, endPoint x: 434, endPoint y: 448, distance: 46.1
click at [434, 451] on textarea "I wanna drive you crazy while I vibrate" at bounding box center [548, 469] width 461 height 36
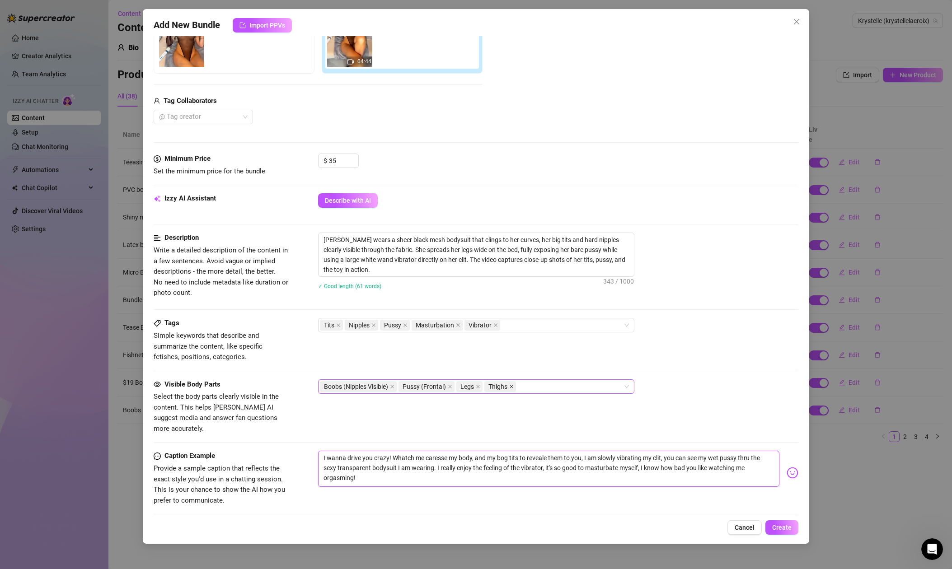
click at [512, 387] on icon "close" at bounding box center [512, 387] width 4 height 4
click at [525, 322] on div "Tits Nipples Pussy Masturbation Vibrator" at bounding box center [471, 325] width 303 height 13
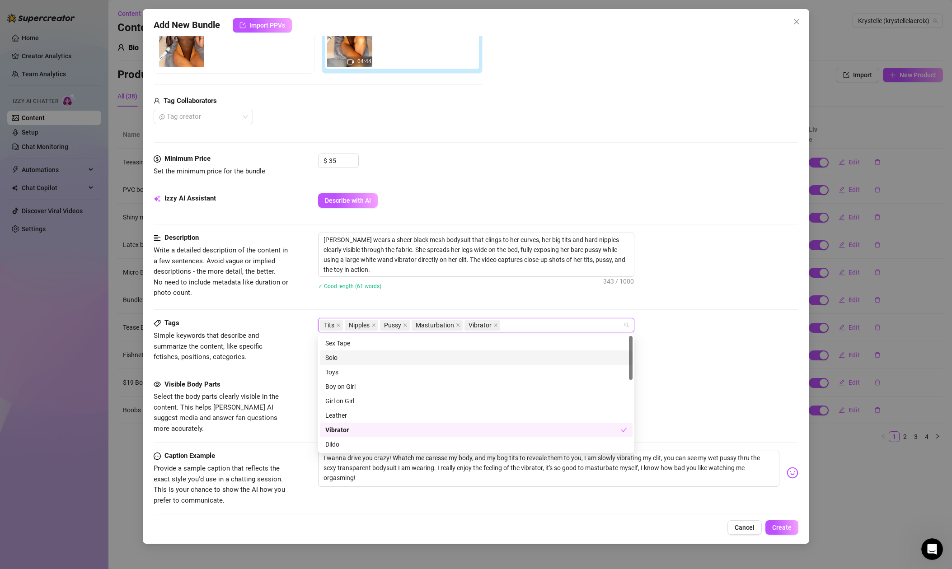
drag, startPoint x: 345, startPoint y: 358, endPoint x: 344, endPoint y: 365, distance: 6.9
click at [345, 359] on div "Solo" at bounding box center [476, 358] width 302 height 10
click at [342, 372] on div "Toys" at bounding box center [476, 372] width 302 height 10
click at [349, 389] on div "Lingerie" at bounding box center [476, 387] width 302 height 10
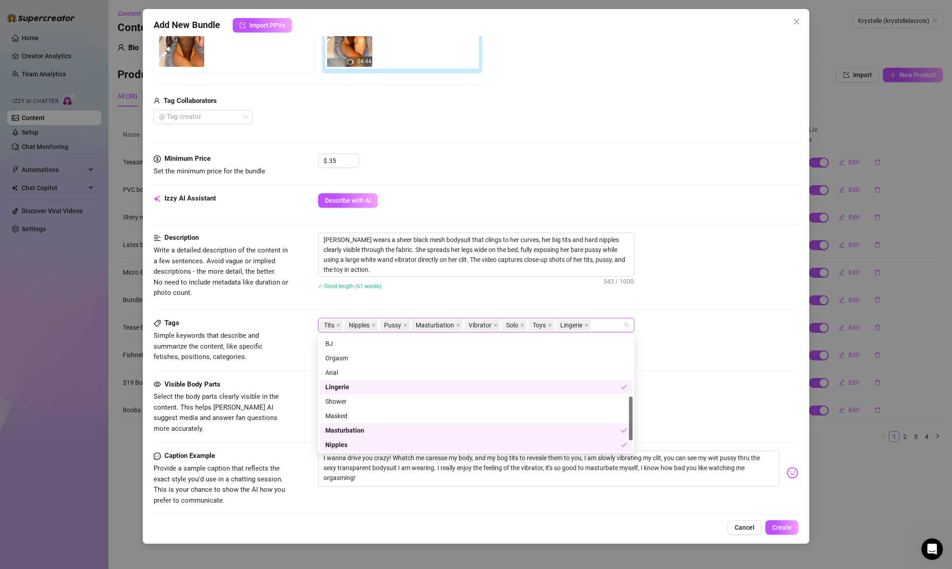
scroll to position [188, 0]
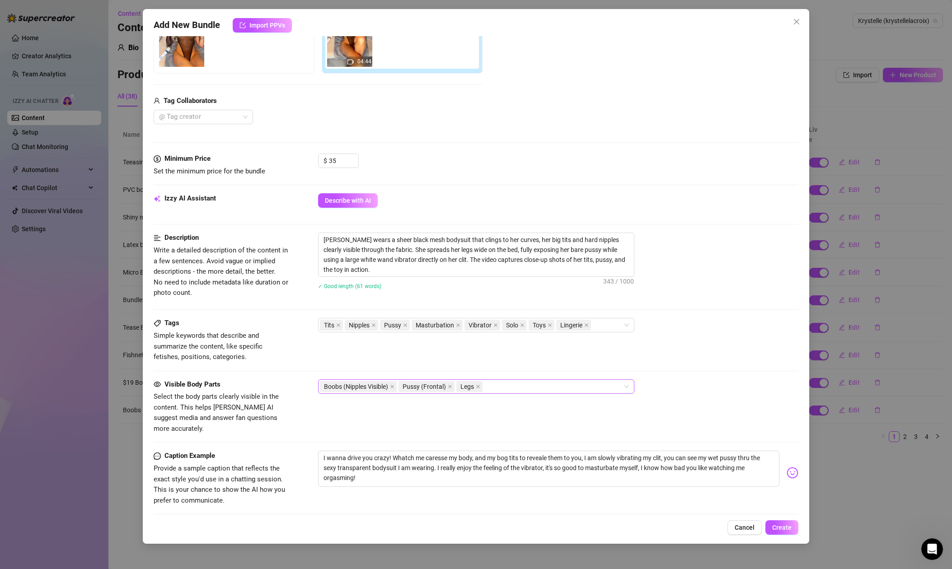
click at [671, 360] on div "Tags Simple keywords that describe and summarize the content, like specific fet…" at bounding box center [476, 340] width 645 height 44
drag, startPoint x: 489, startPoint y: 249, endPoint x: 500, endPoint y: 249, distance: 10.9
click at [500, 249] on textarea "[PERSON_NAME] wears a sheer black mesh bodysuit that clings to her curves, her …" at bounding box center [476, 254] width 315 height 43
drag, startPoint x: 561, startPoint y: 250, endPoint x: 574, endPoint y: 249, distance: 13.1
click at [574, 249] on textarea "[PERSON_NAME] wears a sheer black mesh bodysuit that clings to her curves, her …" at bounding box center [476, 254] width 315 height 43
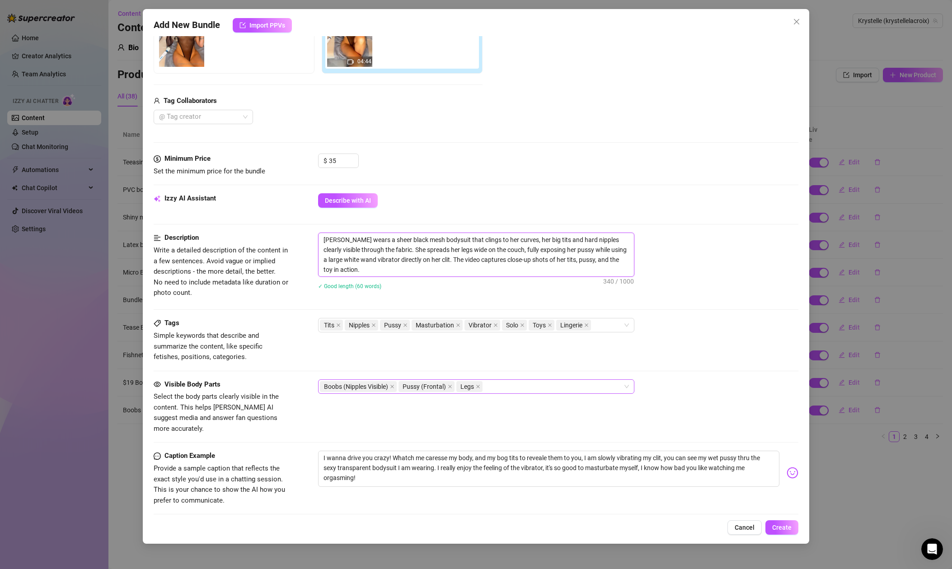
drag, startPoint x: 343, startPoint y: 260, endPoint x: 353, endPoint y: 259, distance: 9.5
click at [353, 259] on textarea "[PERSON_NAME] wears a sheer black mesh bodysuit that clings to her curves, her …" at bounding box center [476, 254] width 315 height 43
drag, startPoint x: 323, startPoint y: 260, endPoint x: 337, endPoint y: 259, distance: 14.5
click at [337, 259] on textarea "[PERSON_NAME] wears a sheer black mesh bodysuit that clings to her curves, her …" at bounding box center [476, 254] width 315 height 43
click at [443, 258] on textarea "[PERSON_NAME] wears a sheer black mesh bodysuit that clings to her curves, her …" at bounding box center [476, 254] width 315 height 43
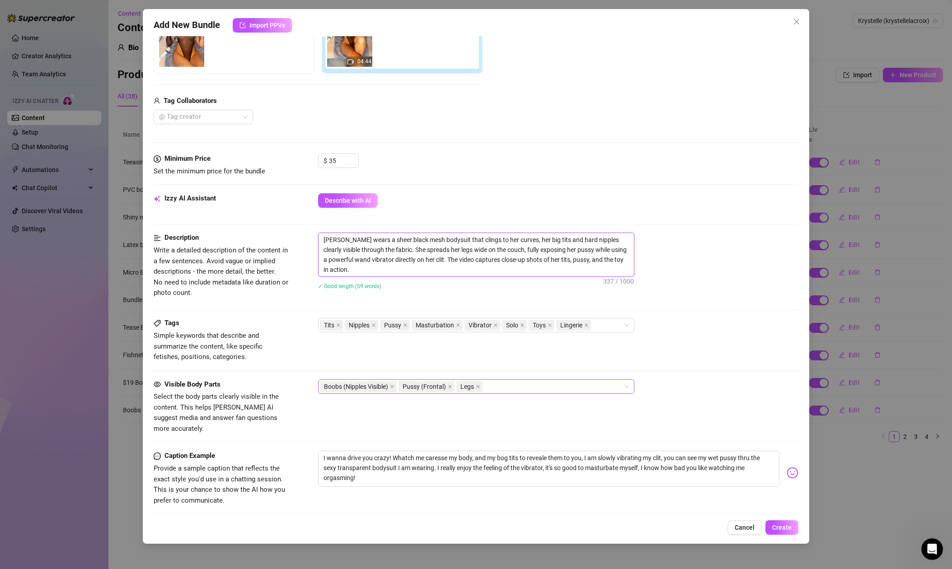
click at [458, 269] on textarea "[PERSON_NAME] wears a sheer black mesh bodysuit that clings to her curves, her …" at bounding box center [476, 254] width 315 height 43
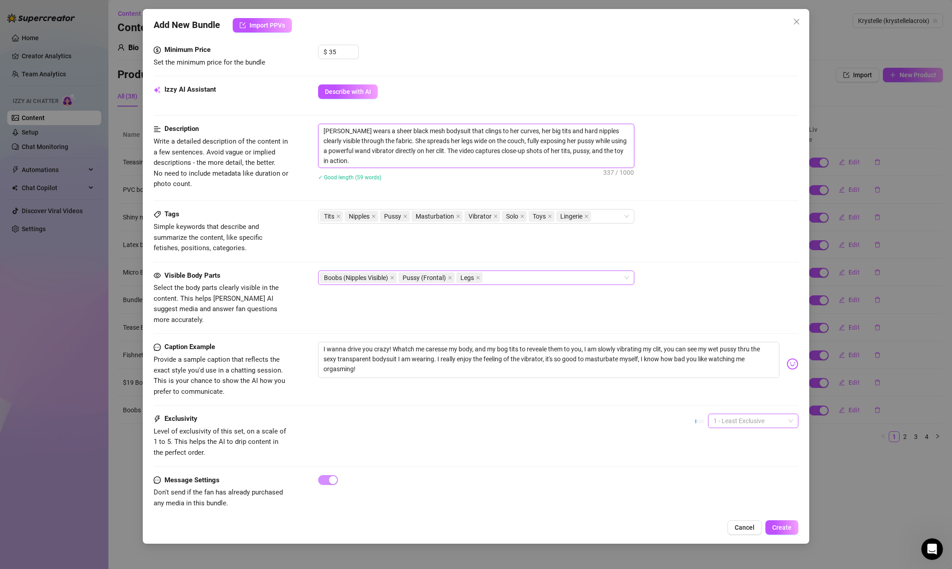
click at [760, 414] on span "1 - Least Exclusive" at bounding box center [753, 421] width 80 height 14
click at [746, 439] on div "2" at bounding box center [753, 443] width 76 height 10
click at [617, 415] on div "Exclusivity Level of exclusivity of this set, on a scale of 1 to 5. This helps …" at bounding box center [476, 436] width 645 height 44
drag, startPoint x: 788, startPoint y: 530, endPoint x: 643, endPoint y: 435, distance: 173.6
click at [643, 435] on div "Add New Bundle Import PPVs Account [PERSON_NAME] (@[PERSON_NAME]) Name Name is …" at bounding box center [476, 276] width 666 height 535
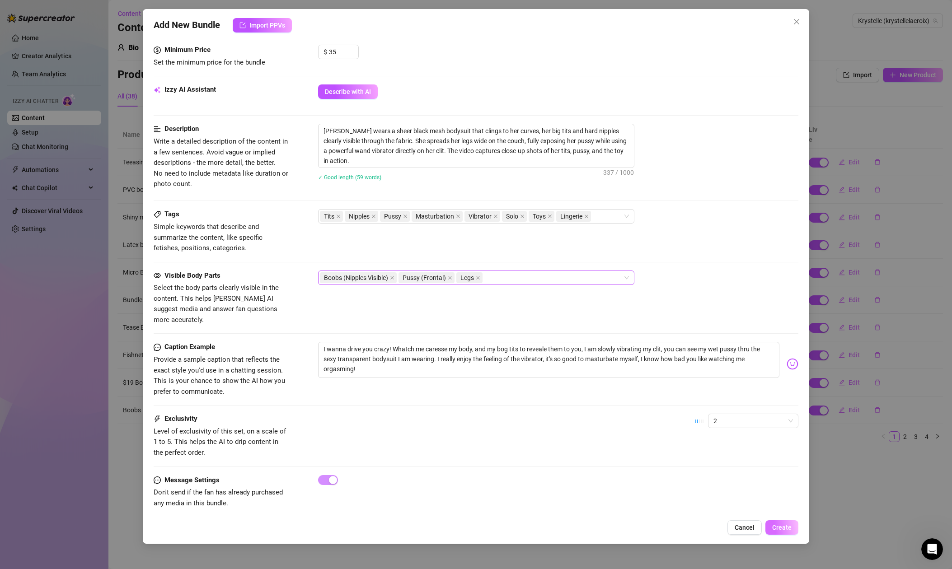
click at [794, 529] on button "Create" at bounding box center [781, 528] width 33 height 14
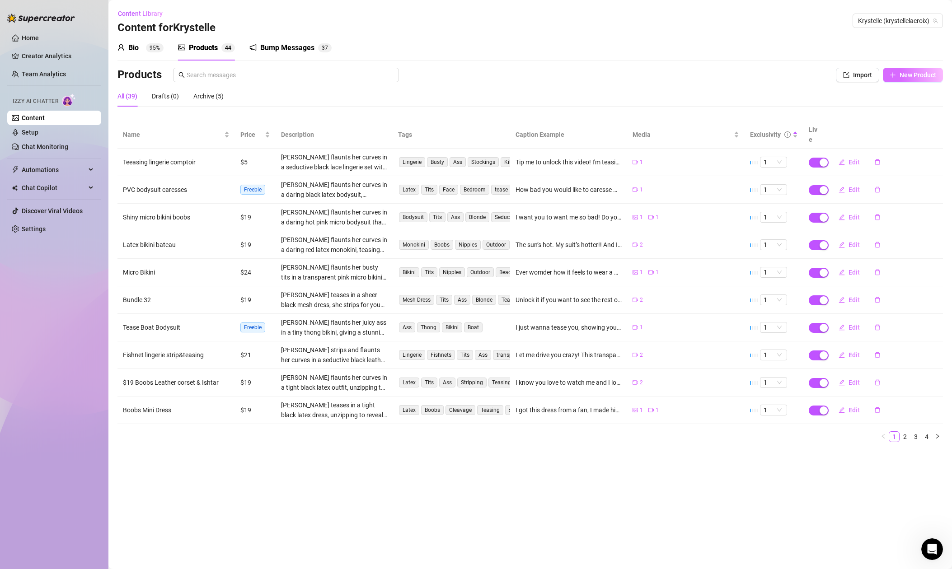
click at [924, 75] on span "New Product" at bounding box center [918, 74] width 37 height 7
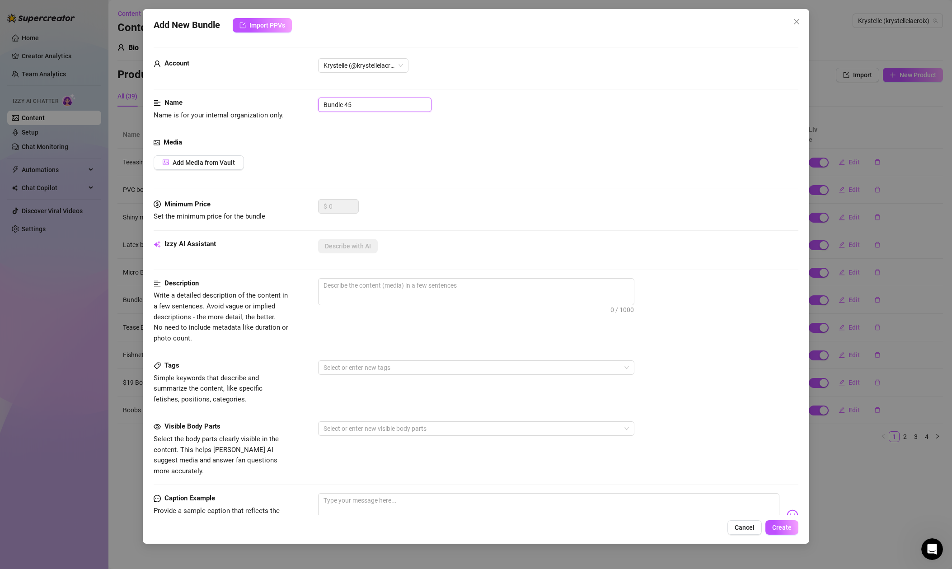
click at [360, 104] on input "Bundle 45" at bounding box center [374, 105] width 113 height 14
drag, startPoint x: 369, startPoint y: 103, endPoint x: 258, endPoint y: 91, distance: 111.9
click at [258, 91] on form "Account Krystelle (@[PERSON_NAME]) Name Name is for your internal organization …" at bounding box center [476, 362] width 645 height 630
click at [214, 167] on button "Add Media from Vault" at bounding box center [199, 162] width 90 height 14
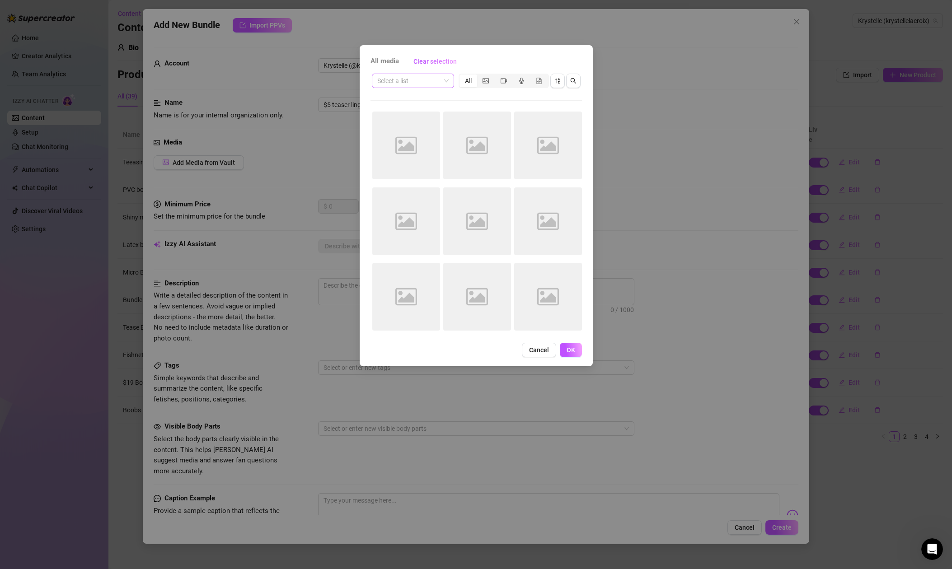
click at [416, 84] on input "search" at bounding box center [408, 81] width 63 height 14
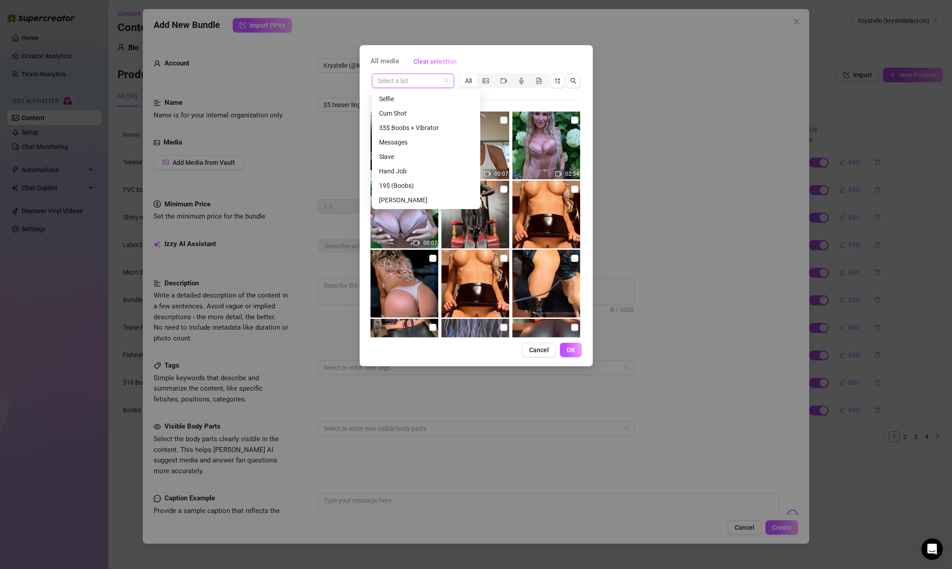
scroll to position [231, 0]
click at [410, 202] on div "Teaser Long" at bounding box center [426, 200] width 94 height 10
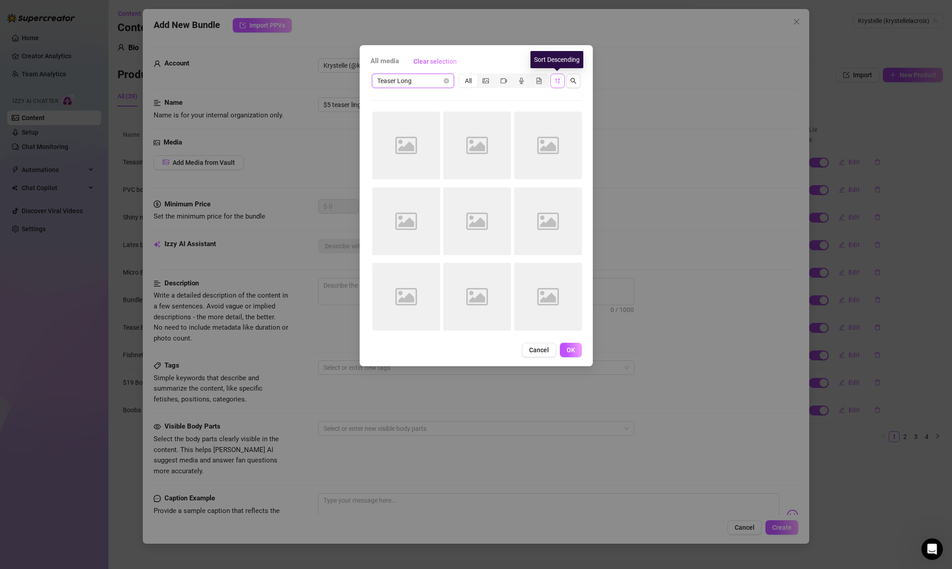
click at [556, 80] on icon "sort-descending" at bounding box center [557, 80] width 5 height 5
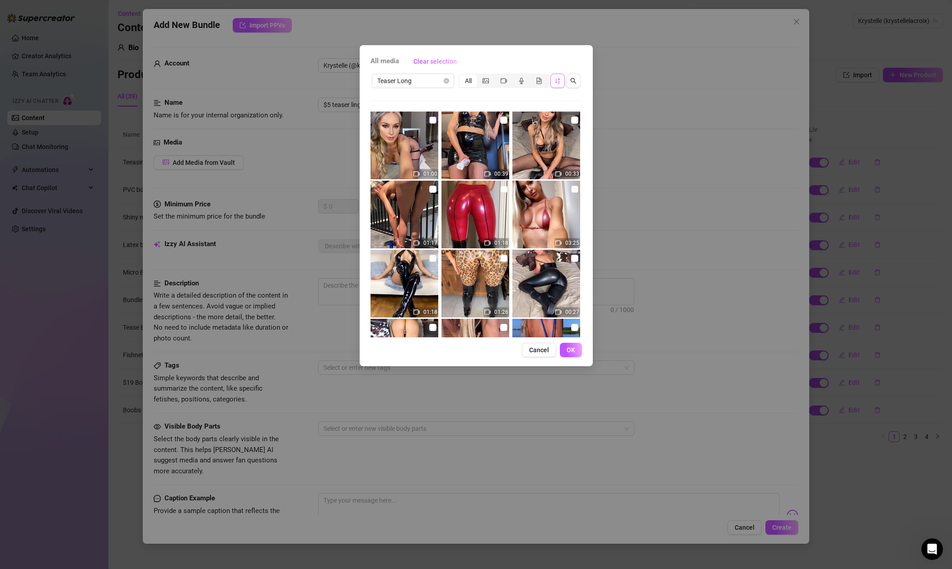
click at [434, 119] on input "checkbox" at bounding box center [432, 120] width 7 height 7
click at [576, 351] on button "OK" at bounding box center [571, 350] width 22 height 14
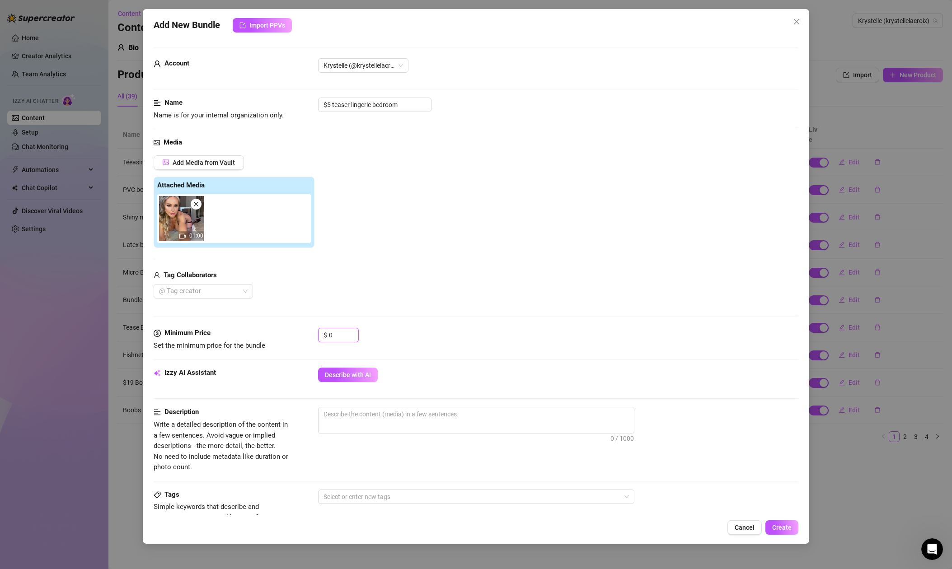
drag, startPoint x: 333, startPoint y: 336, endPoint x: 290, endPoint y: 334, distance: 43.4
click at [290, 334] on div "Minimum Price Set the minimum price for the bundle $ 0" at bounding box center [476, 339] width 645 height 23
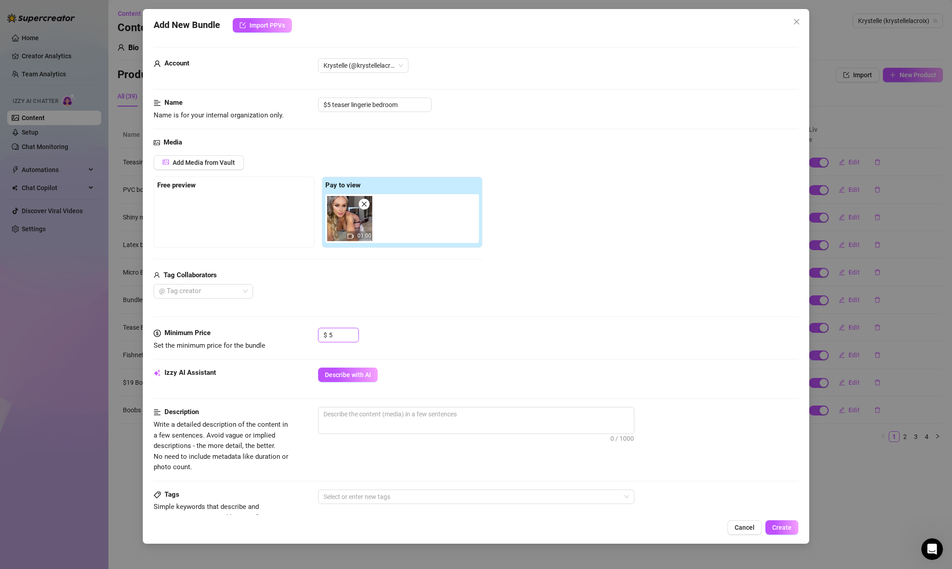
drag, startPoint x: 332, startPoint y: 334, endPoint x: 305, endPoint y: 334, distance: 27.1
click at [305, 334] on div "Minimum Price Set the minimum price for the bundle $ 5" at bounding box center [476, 339] width 645 height 23
drag, startPoint x: 330, startPoint y: 103, endPoint x: 341, endPoint y: 90, distance: 17.3
click at [330, 103] on input "$5 teaser lingerie bedroom" at bounding box center [374, 103] width 113 height 14
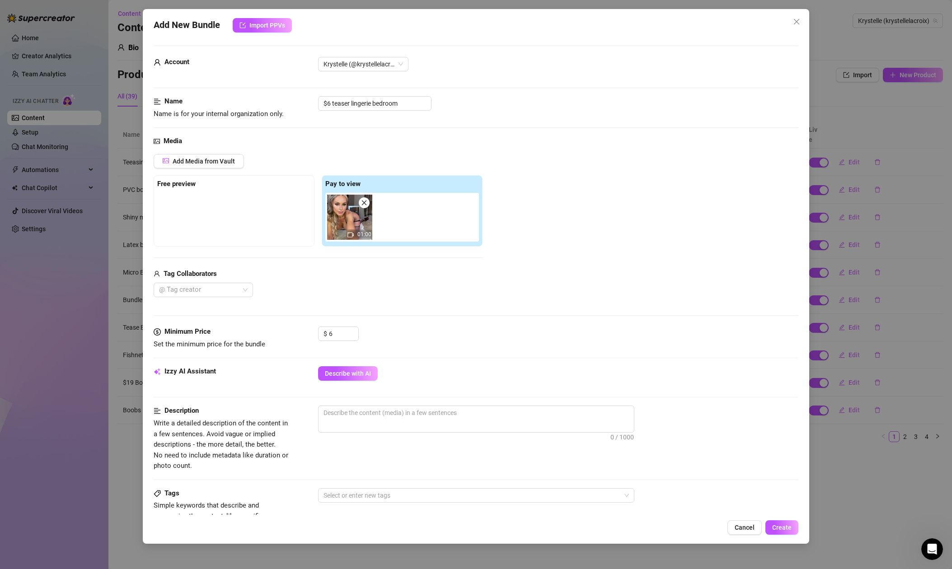
click at [557, 135] on div "Name Name is for your internal organization only. $6 teaser lingerie bedroom" at bounding box center [476, 116] width 645 height 40
click at [347, 376] on span "Describe with AI" at bounding box center [348, 373] width 46 height 7
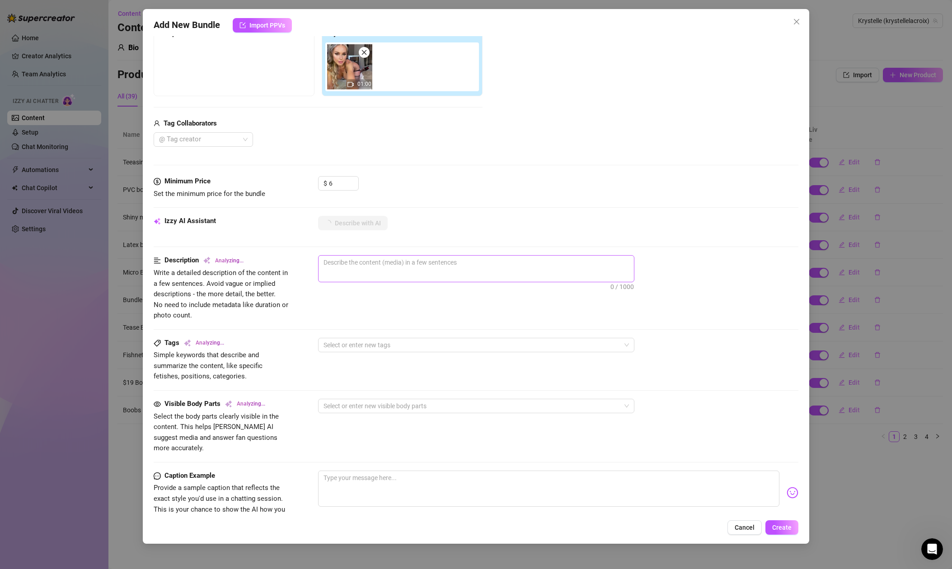
scroll to position [280, 0]
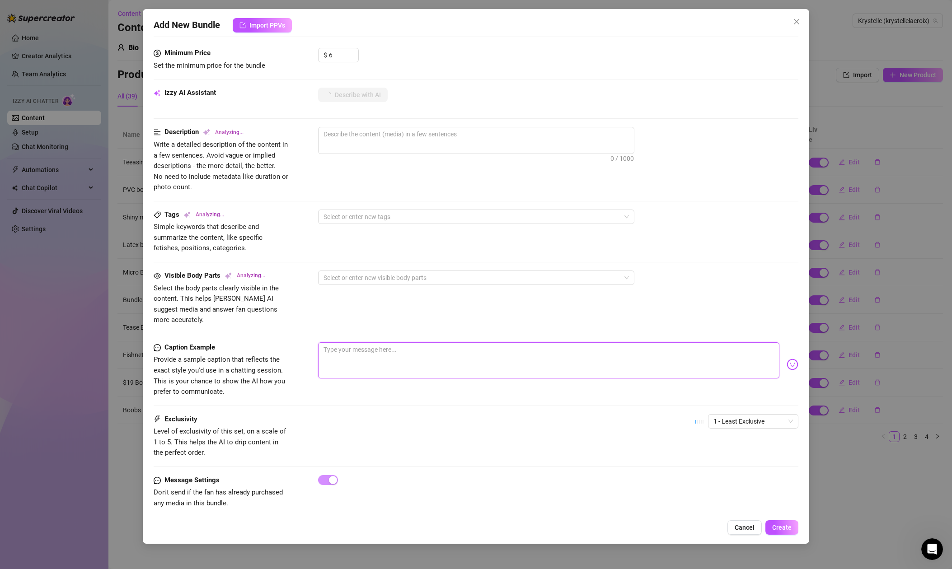
click at [356, 342] on textarea at bounding box center [548, 360] width 461 height 36
drag, startPoint x: 392, startPoint y: 335, endPoint x: 278, endPoint y: 336, distance: 113.9
click at [278, 342] on div "Caption Example Provide a sample caption that reflects the exact style you'd us…" at bounding box center [476, 369] width 645 height 55
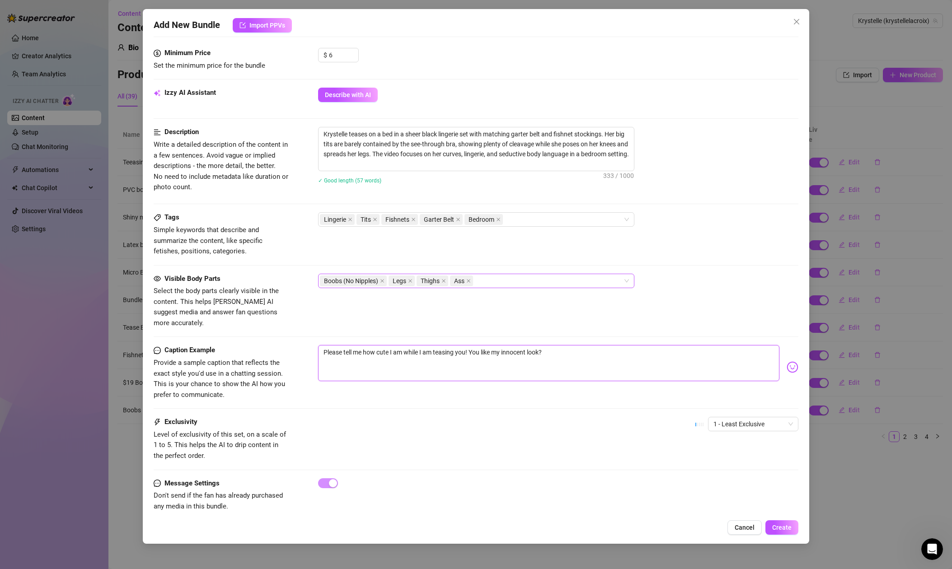
click at [445, 279] on icon "close" at bounding box center [443, 281] width 5 height 5
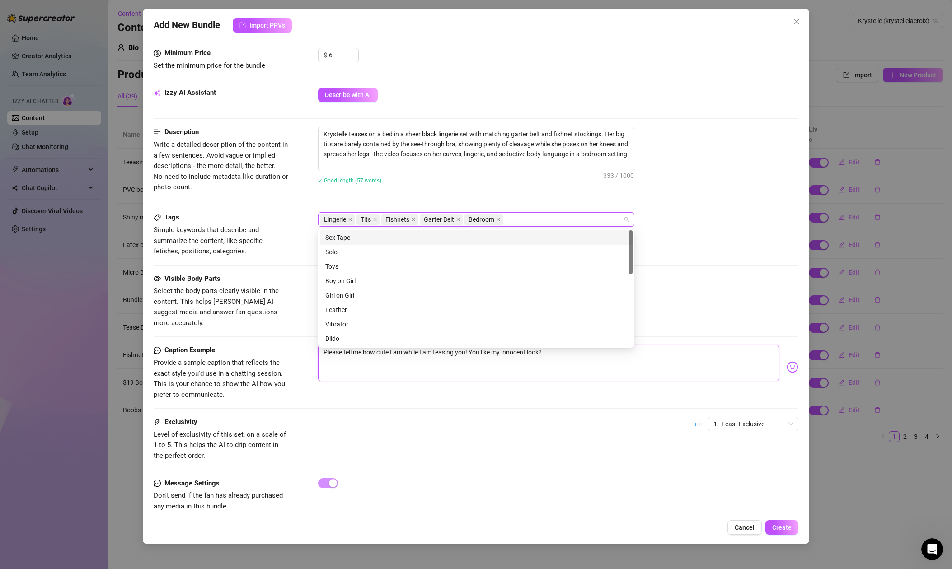
click at [461, 220] on span "Garter Belt" at bounding box center [441, 219] width 43 height 11
click at [457, 219] on icon "close" at bounding box center [458, 219] width 5 height 5
click at [722, 220] on div "Lingerie Tits Fishnets Bedroom" at bounding box center [558, 219] width 480 height 14
click at [484, 220] on div "Lingerie Tits Fishnets Bedroom" at bounding box center [471, 219] width 303 height 13
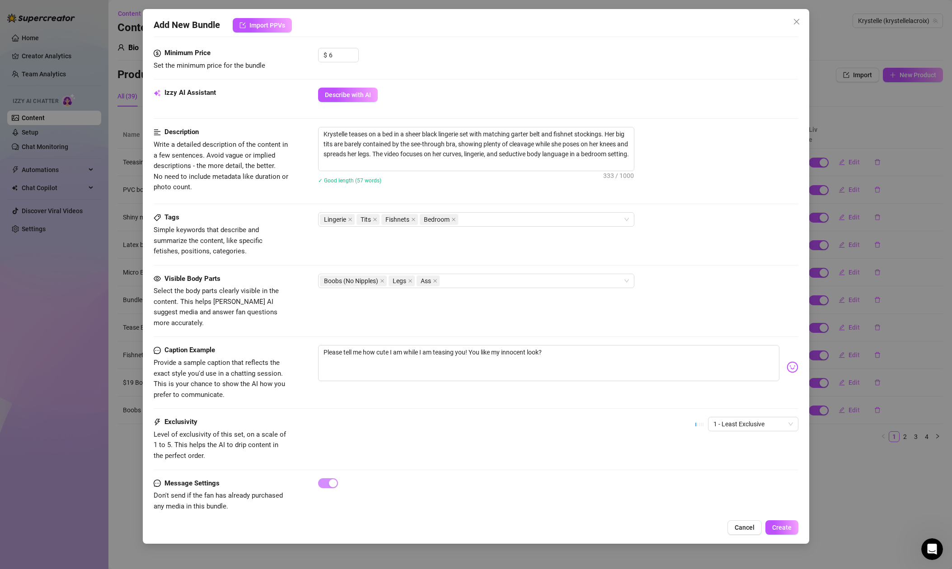
click at [667, 185] on div "✓ Good length (57 words)" at bounding box center [558, 180] width 480 height 10
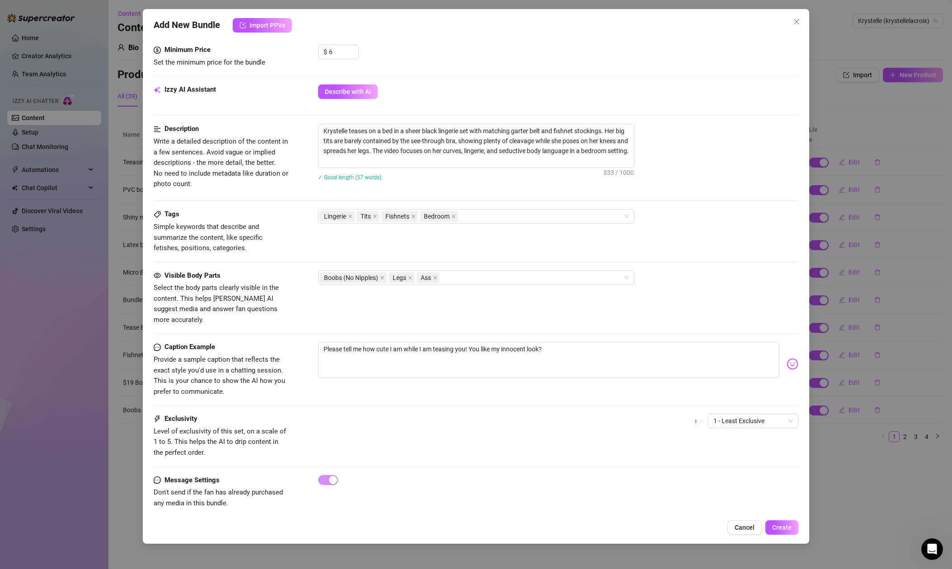
scroll to position [283, 0]
click at [762, 415] on span "1 - Least Exclusive" at bounding box center [753, 422] width 80 height 14
click at [755, 461] on div "3" at bounding box center [753, 458] width 76 height 10
click at [783, 527] on span "Create" at bounding box center [781, 527] width 19 height 7
